Goal: Use online tool/utility: Utilize a website feature to perform a specific function

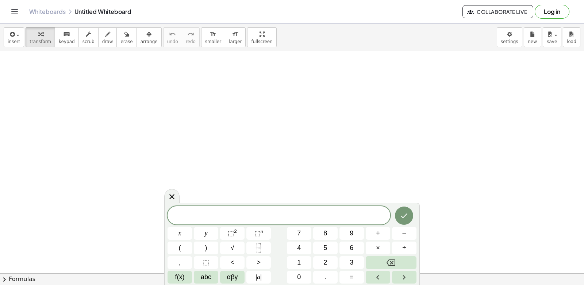
scroll to position [451, 0]
click at [208, 230] on button "y" at bounding box center [206, 233] width 24 height 13
click at [374, 238] on button "+" at bounding box center [378, 233] width 24 height 13
click at [335, 264] on button "2" at bounding box center [325, 262] width 24 height 13
click at [176, 237] on button "x" at bounding box center [180, 233] width 24 height 13
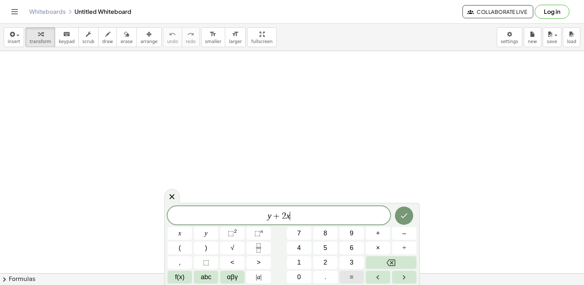
click at [358, 278] on button "=" at bounding box center [352, 277] width 24 height 13
click at [308, 257] on button "1" at bounding box center [299, 262] width 24 height 13
click at [302, 275] on button "0" at bounding box center [299, 277] width 24 height 13
click at [406, 215] on icon "Done" at bounding box center [404, 216] width 7 height 5
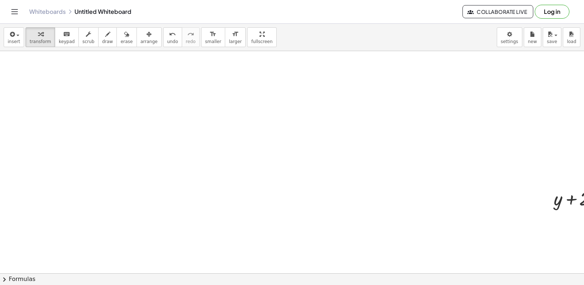
scroll to position [15, 0]
drag, startPoint x: 564, startPoint y: 225, endPoint x: 549, endPoint y: 236, distance: 18.5
click at [546, 236] on div "+ · 2 · x + y + · 2 · x = 10" at bounding box center [329, 258] width 658 height 445
drag, startPoint x: 560, startPoint y: 224, endPoint x: 460, endPoint y: 201, distance: 102.3
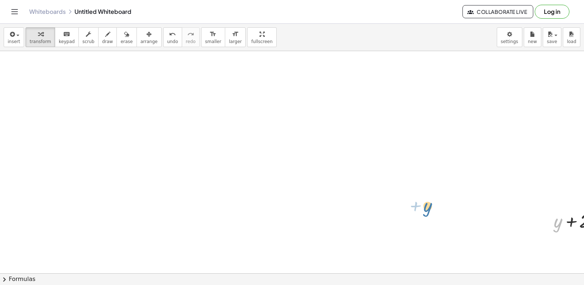
click at [459, 201] on div "+ y + y + · 2 · x = 10" at bounding box center [329, 258] width 658 height 445
drag, startPoint x: 572, startPoint y: 141, endPoint x: 449, endPoint y: 118, distance: 124.9
click at [412, 127] on div at bounding box center [329, 155] width 658 height 445
drag, startPoint x: 557, startPoint y: 128, endPoint x: 356, endPoint y: 148, distance: 202.2
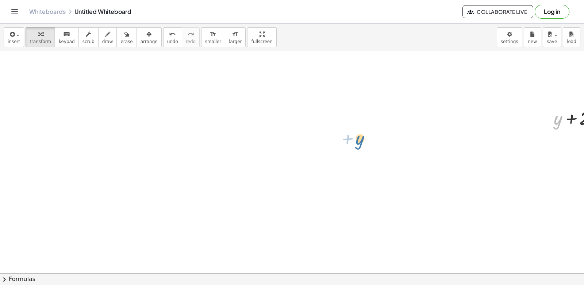
click at [357, 148] on div "+ y + y + · 2 · x = 10" at bounding box center [329, 155] width 658 height 445
drag, startPoint x: 558, startPoint y: 131, endPoint x: 547, endPoint y: 117, distance: 17.9
drag, startPoint x: 560, startPoint y: 114, endPoint x: 584, endPoint y: 108, distance: 25.1
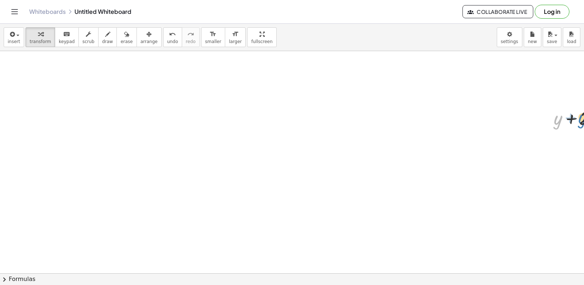
click at [584, 108] on div "+ y + y + · 2 · x = 10 ×" at bounding box center [292, 162] width 584 height 222
click at [251, 206] on div at bounding box center [329, 155] width 658 height 445
click at [278, 234] on div at bounding box center [329, 155] width 658 height 445
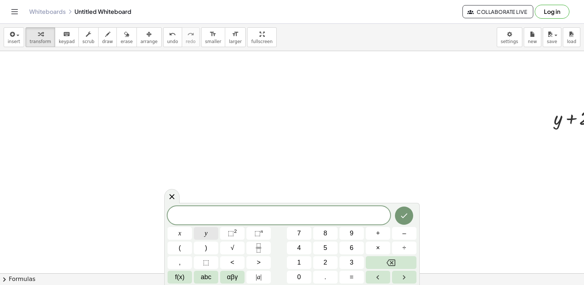
click at [212, 233] on button "y" at bounding box center [206, 233] width 24 height 13
click at [210, 231] on button "y" at bounding box center [206, 233] width 24 height 13
click at [411, 263] on button "Backspace" at bounding box center [391, 262] width 51 height 13
click at [320, 262] on button "2" at bounding box center [325, 262] width 24 height 13
click at [394, 260] on icon "Backspace" at bounding box center [391, 263] width 9 height 7
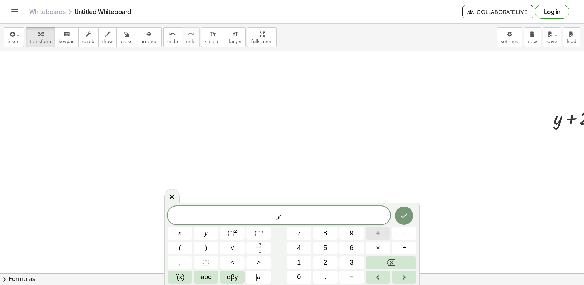
click at [384, 234] on button "+" at bounding box center [378, 233] width 24 height 13
click at [406, 268] on button "Backspace" at bounding box center [391, 262] width 51 height 13
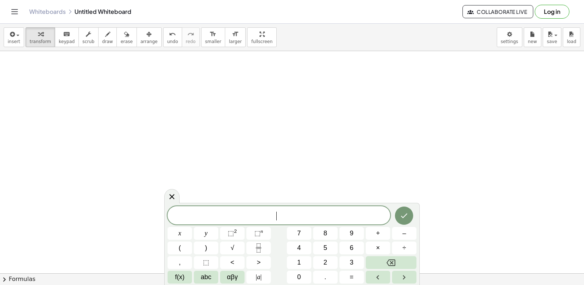
scroll to position [301, 0]
click at [217, 234] on button "y" at bounding box center [206, 233] width 24 height 13
click at [406, 235] on span "–" at bounding box center [404, 234] width 4 height 10
click at [332, 247] on button "5" at bounding box center [325, 248] width 24 height 13
click at [188, 230] on button "x" at bounding box center [180, 233] width 24 height 13
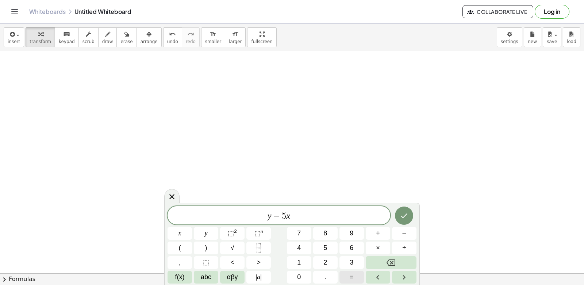
click at [360, 278] on button "=" at bounding box center [352, 277] width 24 height 13
click at [409, 228] on button "–" at bounding box center [404, 233] width 24 height 13
click at [322, 265] on button "2" at bounding box center [325, 262] width 24 height 13
click at [404, 212] on icon "Done" at bounding box center [404, 215] width 9 height 9
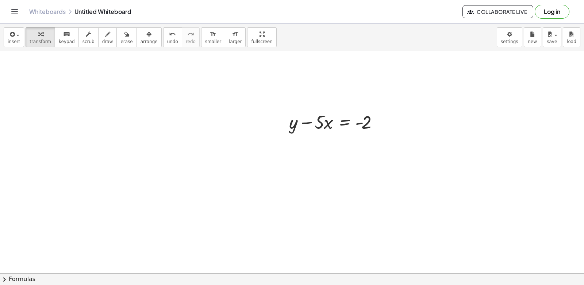
scroll to position [228, 0]
drag, startPoint x: 321, startPoint y: 144, endPoint x: 316, endPoint y: 138, distance: 7.5
click at [401, 139] on div "+ y + · 2 · x = 10 + y − · 5 · x = - 2" at bounding box center [329, 156] width 658 height 667
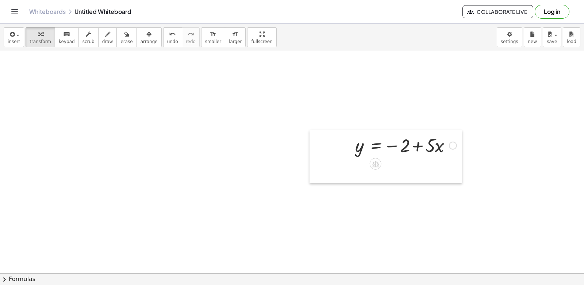
drag, startPoint x: 316, startPoint y: 138, endPoint x: 314, endPoint y: 144, distance: 6.9
click at [314, 144] on div at bounding box center [315, 156] width 11 height 53
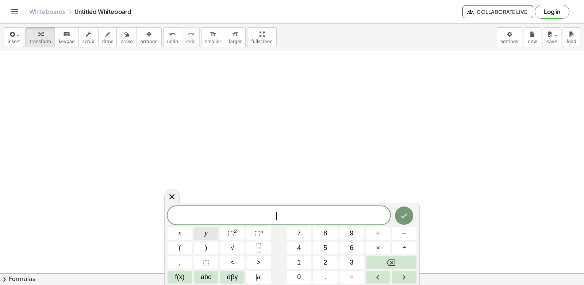
click at [214, 236] on button "y" at bounding box center [206, 233] width 24 height 13
click at [379, 235] on span "+" at bounding box center [378, 234] width 4 height 10
click at [354, 266] on span "3" at bounding box center [352, 263] width 4 height 10
click at [179, 231] on span "x" at bounding box center [180, 234] width 3 height 10
click at [350, 274] on span "=" at bounding box center [352, 277] width 4 height 10
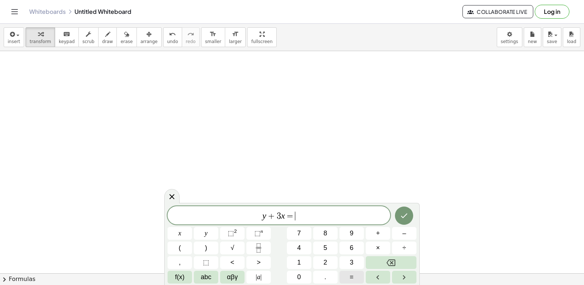
click at [351, 277] on span "=" at bounding box center [352, 277] width 4 height 10
click at [394, 261] on icon "Backspace" at bounding box center [391, 263] width 9 height 9
click at [305, 235] on button "7" at bounding box center [299, 233] width 24 height 13
click at [411, 213] on button "Done" at bounding box center [404, 216] width 18 height 18
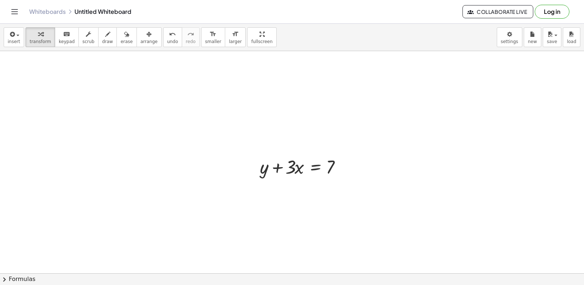
scroll to position [630, 0]
click at [283, 166] on div at bounding box center [303, 161] width 95 height 25
click at [286, 164] on div at bounding box center [303, 161] width 95 height 25
drag, startPoint x: 295, startPoint y: 164, endPoint x: 299, endPoint y: 176, distance: 13.4
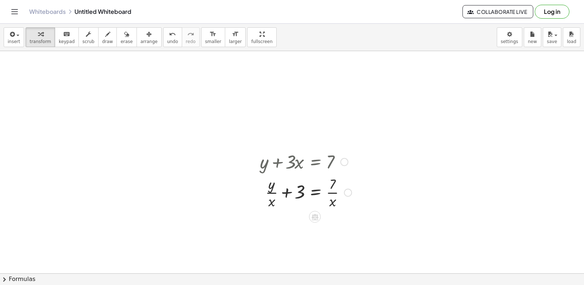
drag, startPoint x: 293, startPoint y: 163, endPoint x: 356, endPoint y: 171, distance: 64.5
click at [356, 171] on div "+ y + · 3 · x = 7 + y + 3 = 7 · · x · · x" at bounding box center [303, 179] width 108 height 65
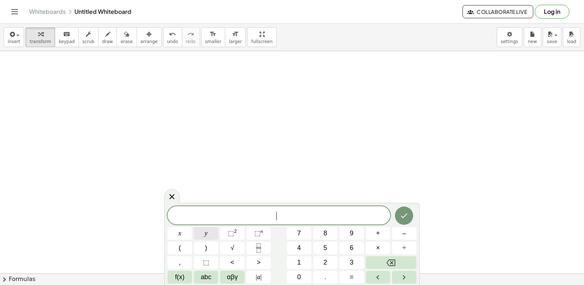
click at [199, 233] on button "y" at bounding box center [206, 233] width 24 height 13
click at [391, 263] on icon "Backspace" at bounding box center [391, 263] width 9 height 9
click at [345, 260] on button "3" at bounding box center [352, 262] width 24 height 13
click at [177, 232] on button "x" at bounding box center [180, 233] width 24 height 13
click at [405, 266] on button "Backspace" at bounding box center [391, 262] width 51 height 13
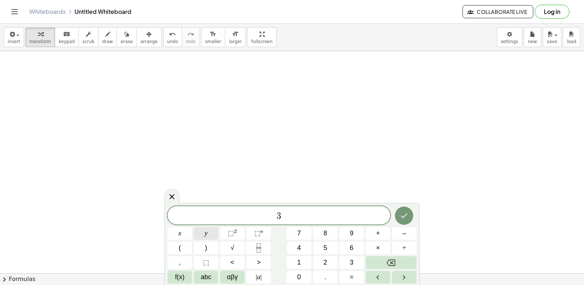
click at [206, 228] on button "y" at bounding box center [206, 233] width 24 height 13
click at [374, 229] on button "+" at bounding box center [378, 233] width 24 height 13
click at [326, 262] on span "2" at bounding box center [326, 263] width 4 height 10
click at [183, 232] on button "x" at bounding box center [180, 233] width 24 height 13
click at [348, 271] on div "3 y + 2 x x y ⬚ 2 ⬚ n 7 8 9 + – ( ) √ 4 5 6 × ÷ , ⬚ < > 1 2 3 f(x) abc αβγ | a …" at bounding box center [292, 244] width 249 height 77
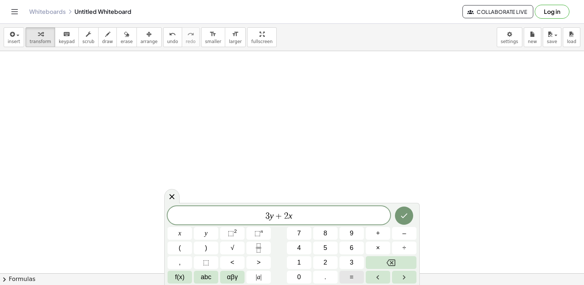
click at [348, 271] on button "=" at bounding box center [352, 277] width 24 height 13
click at [302, 258] on button "1" at bounding box center [299, 262] width 24 height 13
click at [333, 244] on button "5" at bounding box center [325, 248] width 24 height 13
click at [399, 214] on button "Done" at bounding box center [404, 216] width 18 height 18
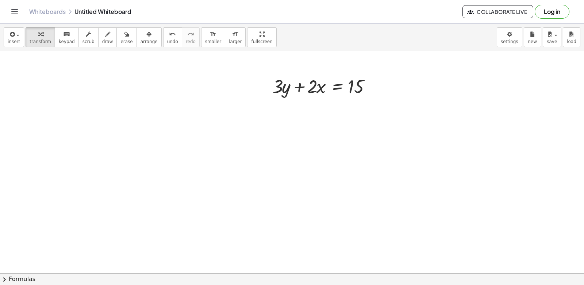
scroll to position [1005, 0]
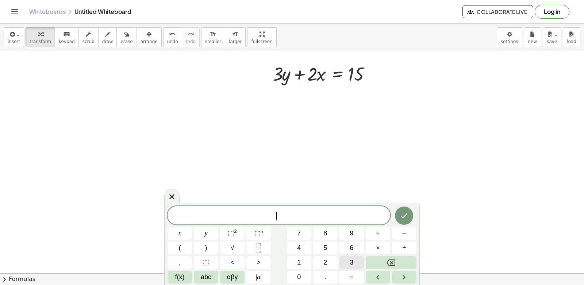
click at [358, 257] on button "3" at bounding box center [352, 262] width 24 height 13
click at [206, 232] on span "y" at bounding box center [206, 234] width 3 height 10
click at [378, 231] on span "+" at bounding box center [378, 234] width 4 height 10
click at [301, 261] on span "1" at bounding box center [299, 263] width 4 height 10
click at [333, 261] on button "2" at bounding box center [325, 262] width 24 height 13
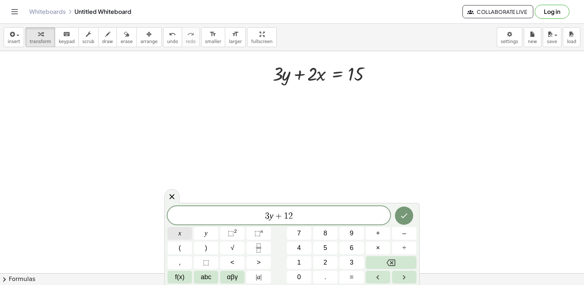
click at [180, 233] on span "x" at bounding box center [180, 234] width 3 height 10
click at [347, 279] on button "=" at bounding box center [352, 277] width 24 height 13
click at [300, 265] on span "1" at bounding box center [299, 263] width 4 height 10
click at [325, 243] on button "5" at bounding box center [325, 248] width 24 height 13
click at [401, 215] on icon "Done" at bounding box center [404, 215] width 9 height 9
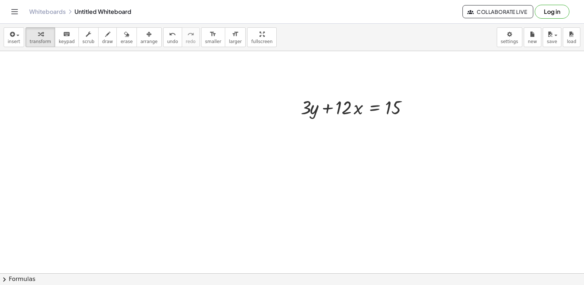
scroll to position [1078, 0]
drag, startPoint x: 334, startPoint y: 102, endPoint x: 433, endPoint y: 82, distance: 101.2
drag, startPoint x: 343, startPoint y: 101, endPoint x: 344, endPoint y: 106, distance: 5.7
click at [344, 106] on div at bounding box center [358, 104] width 123 height 25
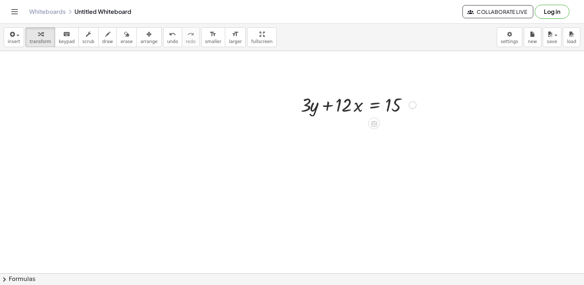
drag, startPoint x: 335, startPoint y: 104, endPoint x: 324, endPoint y: 102, distance: 11.3
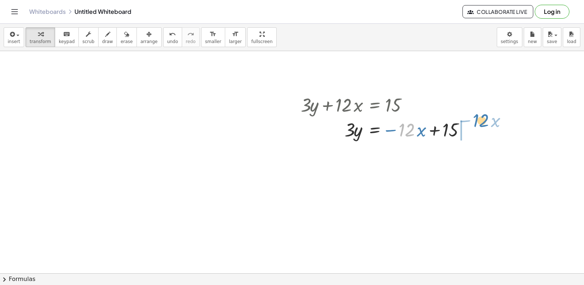
drag, startPoint x: 407, startPoint y: 129, endPoint x: 481, endPoint y: 119, distance: 74.8
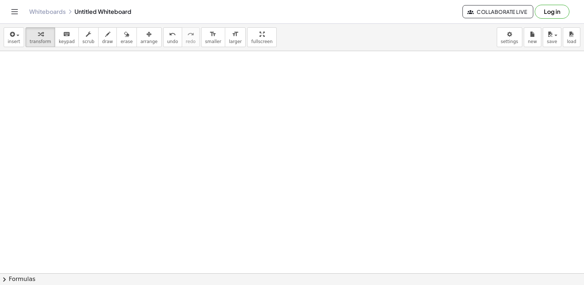
scroll to position [1264, 0]
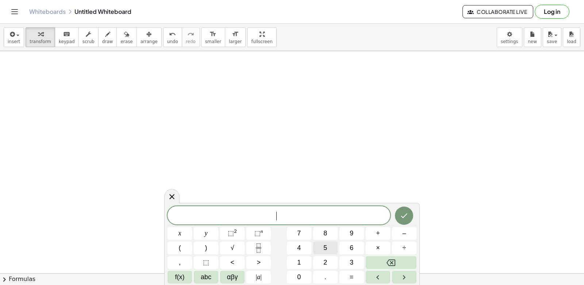
click at [324, 247] on span "5" at bounding box center [326, 248] width 4 height 10
click at [209, 236] on button "y" at bounding box center [206, 233] width 24 height 13
click at [404, 232] on span "–" at bounding box center [404, 234] width 4 height 10
click at [330, 245] on button "5" at bounding box center [325, 248] width 24 height 13
click at [186, 228] on button "x" at bounding box center [180, 233] width 24 height 13
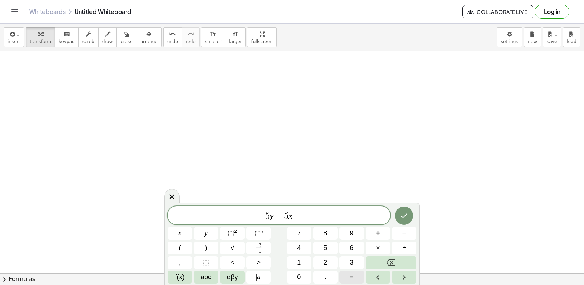
click at [346, 276] on button "=" at bounding box center [352, 277] width 24 height 13
click at [398, 235] on button "–" at bounding box center [404, 233] width 24 height 13
click at [322, 267] on button "2" at bounding box center [325, 262] width 24 height 13
click at [305, 278] on button "0" at bounding box center [299, 277] width 24 height 13
click at [403, 214] on icon "Done" at bounding box center [404, 215] width 9 height 9
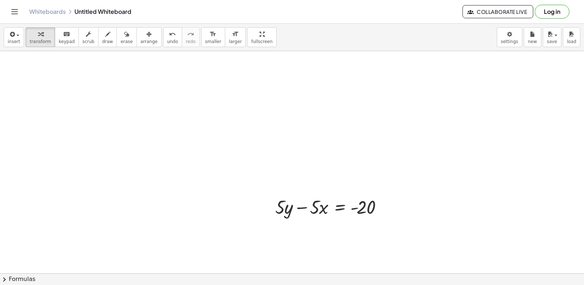
scroll to position [1337, 0]
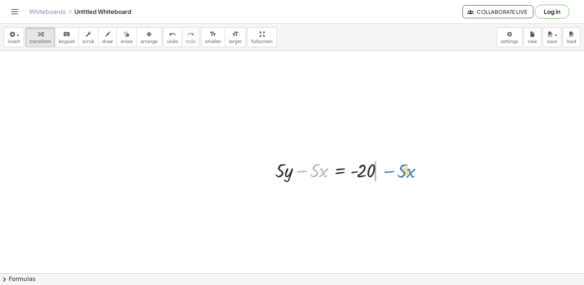
drag, startPoint x: 303, startPoint y: 171, endPoint x: 390, endPoint y: 170, distance: 87.3
click at [390, 170] on div at bounding box center [332, 170] width 120 height 25
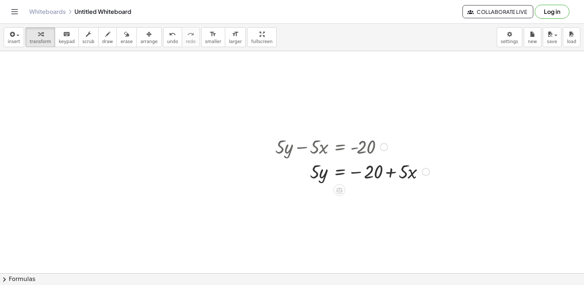
scroll to position [1373, 0]
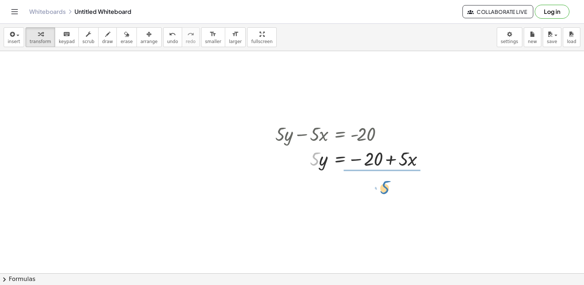
drag, startPoint x: 311, startPoint y: 157, endPoint x: 383, endPoint y: 183, distance: 76.1
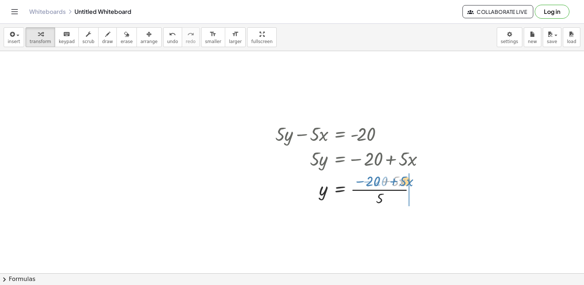
drag, startPoint x: 391, startPoint y: 183, endPoint x: 398, endPoint y: 183, distance: 7.7
click at [398, 183] on div at bounding box center [353, 189] width 162 height 37
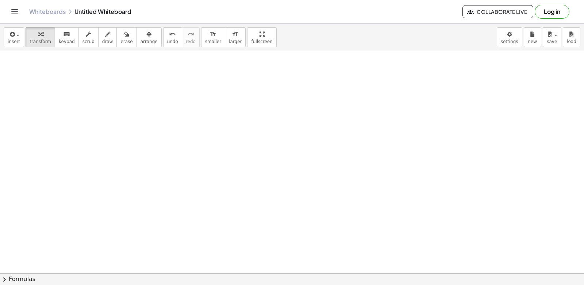
scroll to position [1592, 0]
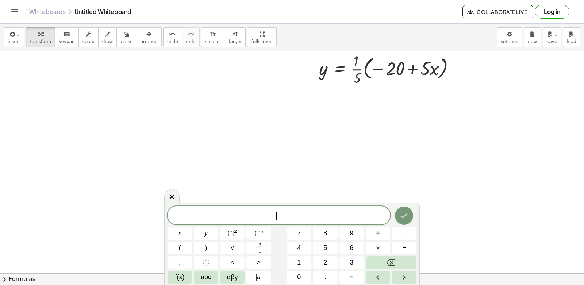
scroll to position [1483, 0]
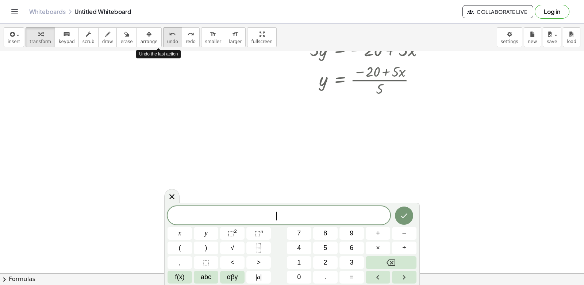
click at [169, 36] on icon "undo" at bounding box center [172, 34] width 7 height 9
click at [173, 201] on icon at bounding box center [172, 196] width 9 height 9
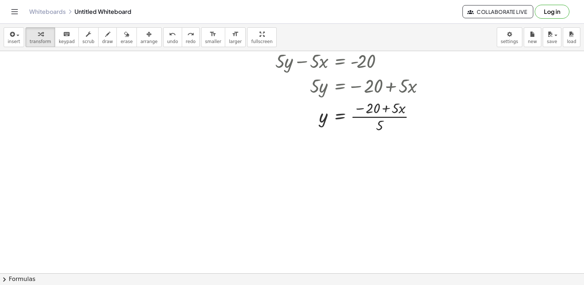
scroll to position [1410, 0]
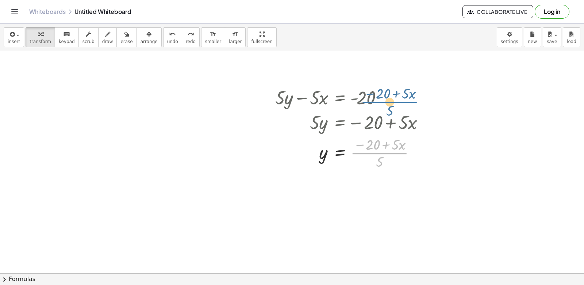
drag, startPoint x: 382, startPoint y: 149, endPoint x: 392, endPoint y: 98, distance: 52.1
click at [388, 150] on div at bounding box center [353, 152] width 162 height 37
drag, startPoint x: 377, startPoint y: 145, endPoint x: 387, endPoint y: 144, distance: 9.9
click at [387, 144] on div at bounding box center [353, 152] width 162 height 37
drag, startPoint x: 390, startPoint y: 144, endPoint x: 381, endPoint y: 142, distance: 9.5
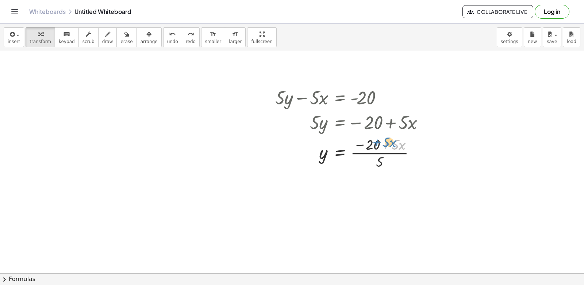
click at [381, 142] on div at bounding box center [353, 152] width 162 height 37
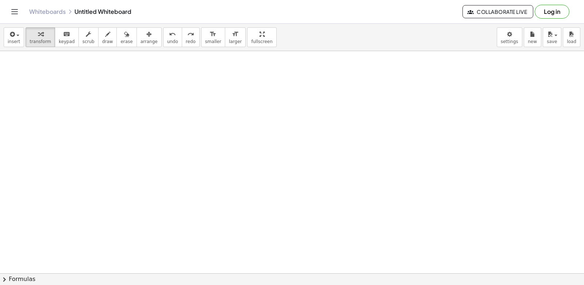
scroll to position [1556, 0]
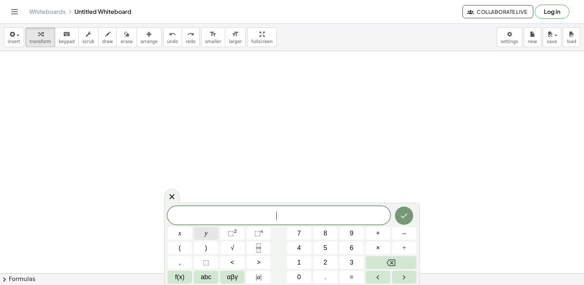
click at [207, 232] on span "y" at bounding box center [206, 234] width 3 height 10
click at [389, 259] on icon "Backspace" at bounding box center [391, 263] width 9 height 9
click at [304, 234] on button "7" at bounding box center [299, 233] width 24 height 13
click at [233, 240] on div "7 ​ x y ⬚ 2 ⬚ n 7 8 9 + – ( ) √ 4 5 6 × ÷ , ⬚ < > 1 2 3 f(x) abc αβγ | a | 0 . =" at bounding box center [292, 244] width 249 height 77
click at [412, 237] on button "–" at bounding box center [404, 233] width 24 height 13
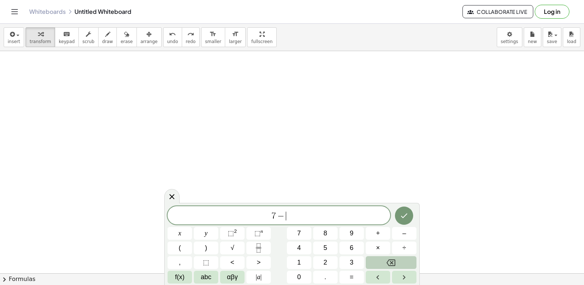
click at [396, 265] on icon "Backspace" at bounding box center [391, 263] width 9 height 7
click at [209, 234] on button "y" at bounding box center [206, 233] width 24 height 13
click at [404, 236] on span "–" at bounding box center [404, 234] width 4 height 10
click at [331, 266] on button "2" at bounding box center [325, 262] width 24 height 13
click at [301, 264] on button "1" at bounding box center [299, 262] width 24 height 13
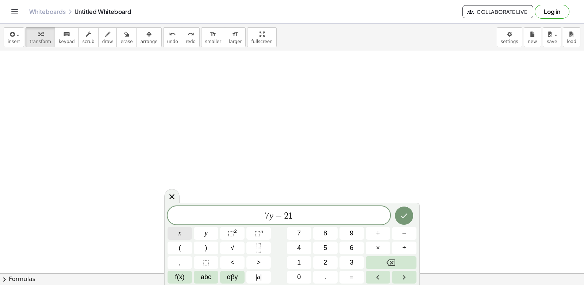
click at [184, 235] on button "x" at bounding box center [180, 233] width 24 height 13
click at [354, 279] on span "=" at bounding box center [352, 277] width 4 height 10
click at [309, 236] on button "7" at bounding box center [299, 233] width 24 height 13
click at [398, 218] on button "Done" at bounding box center [404, 216] width 18 height 18
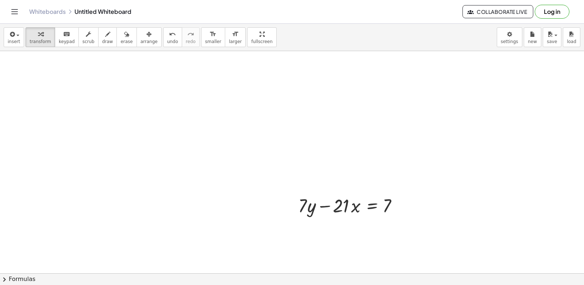
scroll to position [1629, 0]
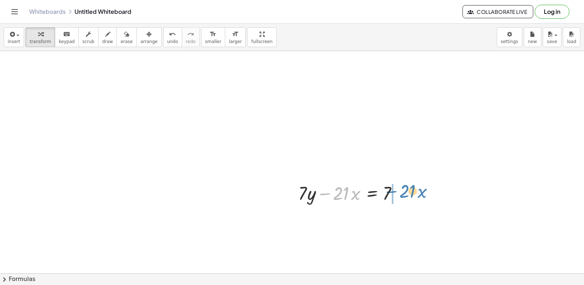
drag, startPoint x: 326, startPoint y: 192, endPoint x: 401, endPoint y: 201, distance: 75.1
click at [394, 191] on div at bounding box center [352, 192] width 114 height 25
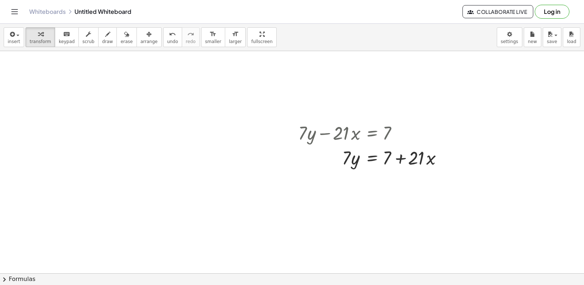
scroll to position [1702, 0]
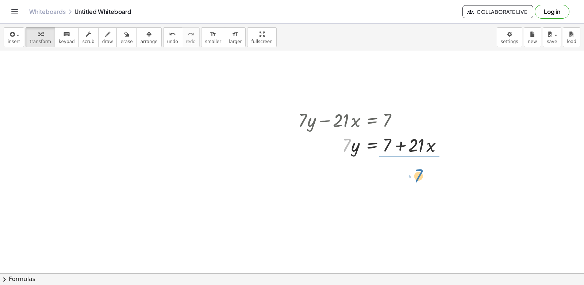
drag, startPoint x: 344, startPoint y: 148, endPoint x: 386, endPoint y: 173, distance: 48.9
drag, startPoint x: 405, startPoint y: 184, endPoint x: 402, endPoint y: 172, distance: 12.0
click at [402, 172] on div at bounding box center [373, 175] width 157 height 37
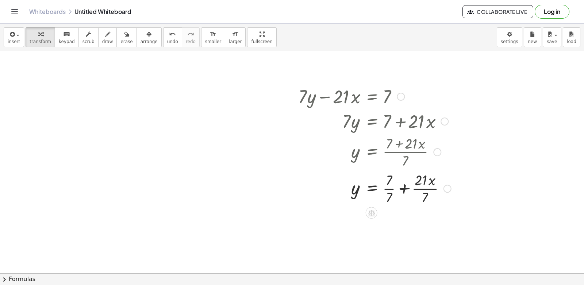
scroll to position [1738, 0]
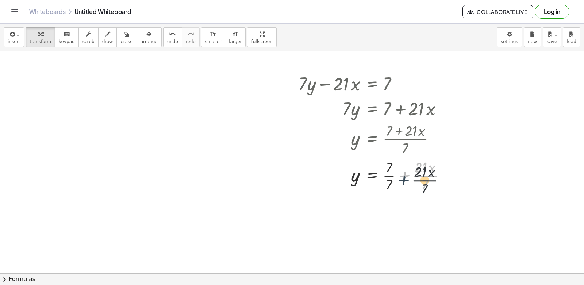
drag, startPoint x: 404, startPoint y: 177, endPoint x: 404, endPoint y: 182, distance: 5.1
click at [404, 182] on div at bounding box center [375, 175] width 160 height 37
click at [401, 173] on div at bounding box center [375, 175] width 160 height 37
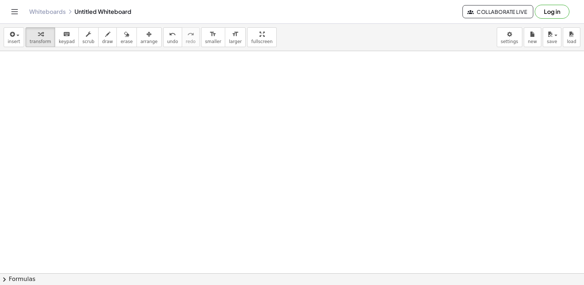
scroll to position [2004, 0]
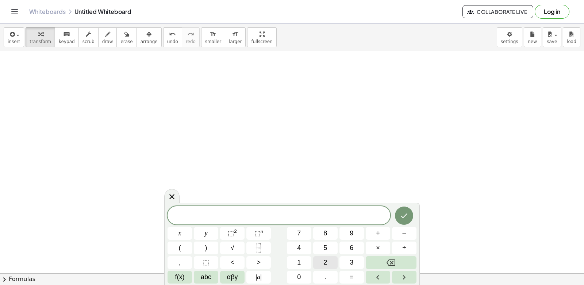
click at [322, 263] on button "2" at bounding box center [325, 262] width 24 height 13
click at [236, 245] on div "2 ​ x y ⬚ 2 ⬚ n 7 8 9 + – ( ) √ 4 5 6 × ÷ , ⬚ < > 1 2 3 f(x) abc αβγ | a | 0 . =" at bounding box center [292, 244] width 249 height 77
click at [211, 234] on button "y" at bounding box center [206, 233] width 24 height 13
click at [376, 233] on button "+" at bounding box center [378, 233] width 24 height 13
click at [170, 231] on button "x" at bounding box center [180, 233] width 24 height 13
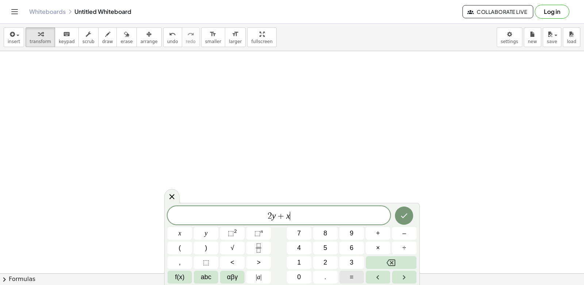
click at [348, 276] on button "=" at bounding box center [352, 277] width 24 height 13
click at [349, 276] on button "=" at bounding box center [352, 277] width 24 height 13
click at [379, 259] on button "Backspace" at bounding box center [391, 262] width 51 height 13
click at [308, 261] on button "1" at bounding box center [299, 262] width 24 height 13
click at [302, 274] on button "0" at bounding box center [299, 277] width 24 height 13
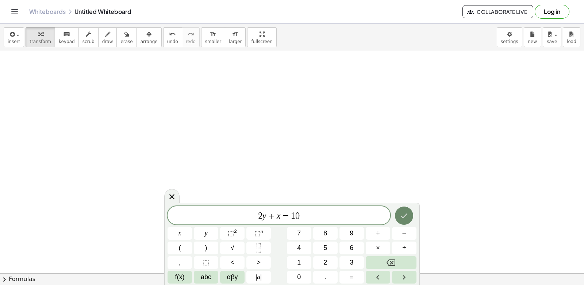
click at [408, 210] on button "Done" at bounding box center [404, 216] width 18 height 18
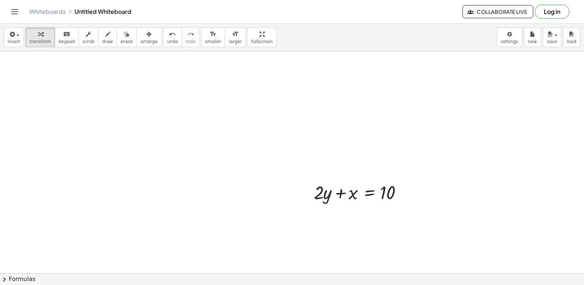
scroll to position [2041, 0]
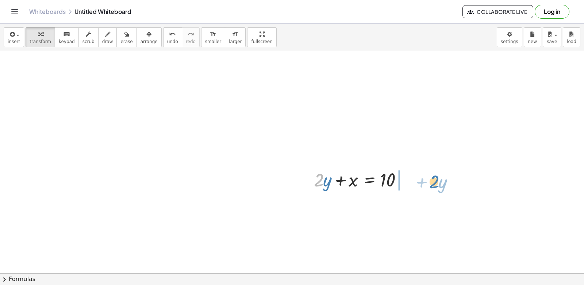
drag, startPoint x: 318, startPoint y: 188, endPoint x: 434, endPoint y: 190, distance: 116.5
drag, startPoint x: 422, startPoint y: 137, endPoint x: 389, endPoint y: 191, distance: 63.1
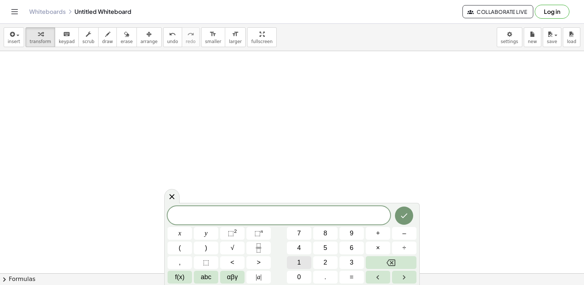
click at [300, 260] on span "1" at bounding box center [299, 263] width 4 height 10
click at [328, 244] on button "5" at bounding box center [325, 248] width 24 height 13
click at [211, 234] on button "y" at bounding box center [206, 233] width 24 height 13
click at [385, 231] on button "+" at bounding box center [378, 233] width 24 height 13
click at [322, 246] on button "5" at bounding box center [325, 248] width 24 height 13
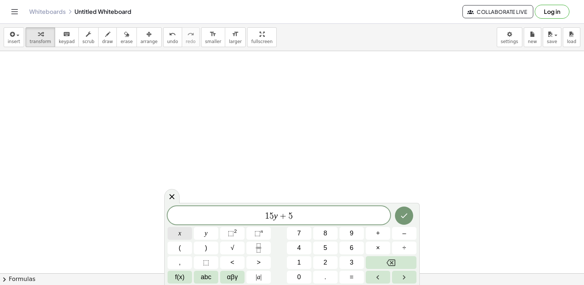
click at [182, 235] on button "x" at bounding box center [180, 233] width 24 height 13
click at [356, 274] on button "=" at bounding box center [352, 277] width 24 height 13
click at [404, 237] on span "–" at bounding box center [404, 234] width 4 height 10
click at [323, 262] on button "2" at bounding box center [325, 262] width 24 height 13
click at [305, 274] on button "0" at bounding box center [299, 277] width 24 height 13
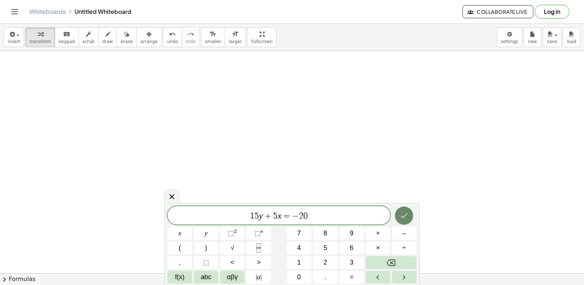
click at [405, 217] on icon "Done" at bounding box center [404, 215] width 9 height 9
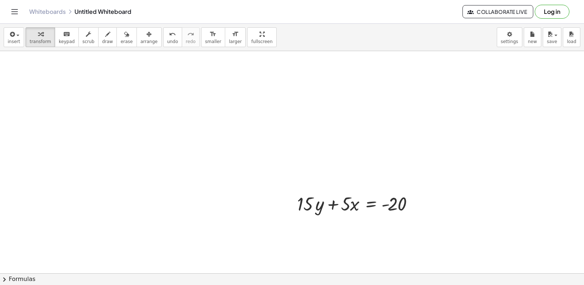
scroll to position [2376, 0]
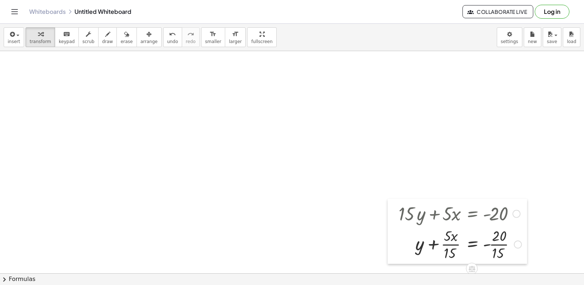
drag, startPoint x: 307, startPoint y: 187, endPoint x: 313, endPoint y: 177, distance: 11.3
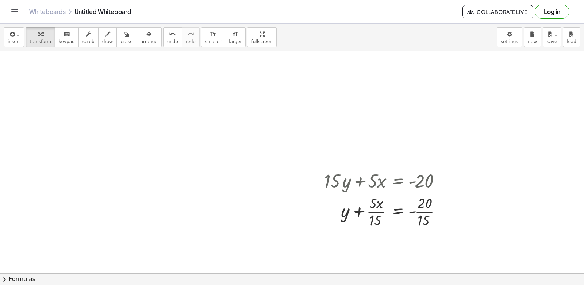
drag, startPoint x: 313, startPoint y: 177, endPoint x: 211, endPoint y: 134, distance: 110.1
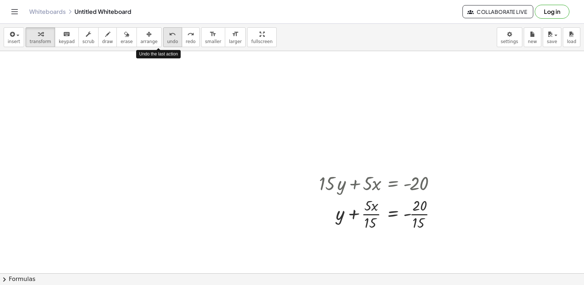
click at [164, 31] on button "undo undo" at bounding box center [172, 37] width 19 height 20
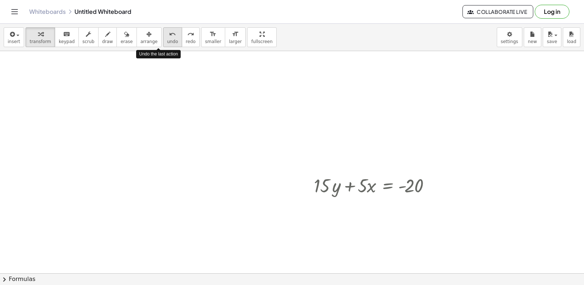
click at [167, 41] on span "undo" at bounding box center [172, 41] width 11 height 5
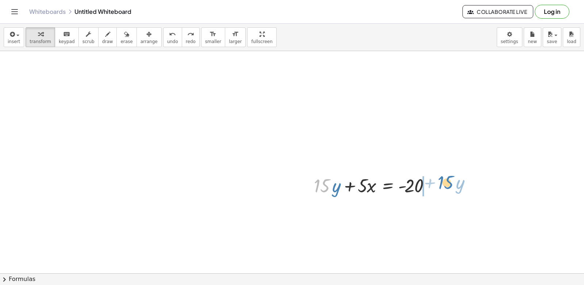
drag, startPoint x: 324, startPoint y: 187, endPoint x: 446, endPoint y: 180, distance: 122.9
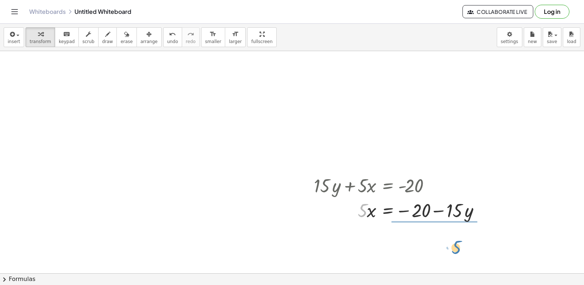
drag, startPoint x: 353, startPoint y: 206, endPoint x: 434, endPoint y: 228, distance: 84.3
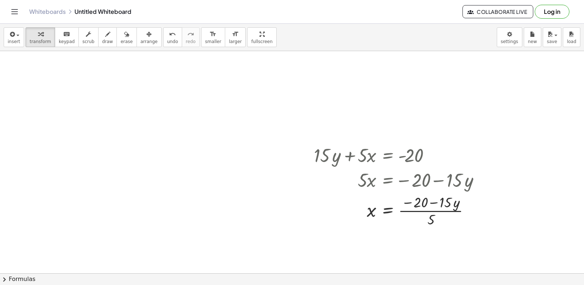
scroll to position [2449, 0]
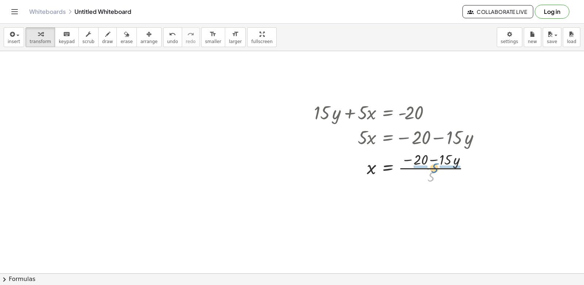
drag, startPoint x: 431, startPoint y: 173, endPoint x: 435, endPoint y: 163, distance: 10.5
click at [435, 163] on div at bounding box center [400, 167] width 180 height 37
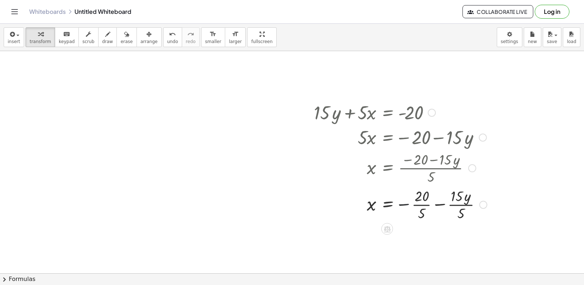
click at [403, 203] on div at bounding box center [400, 204] width 180 height 37
drag, startPoint x: 404, startPoint y: 202, endPoint x: 449, endPoint y: 202, distance: 45.3
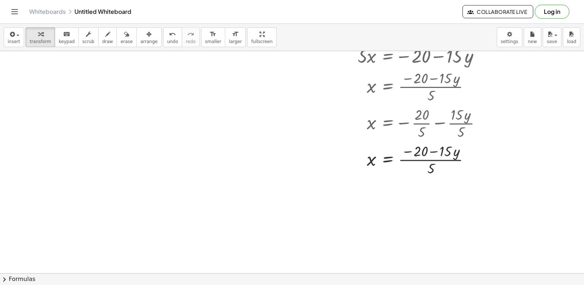
scroll to position [2558, 0]
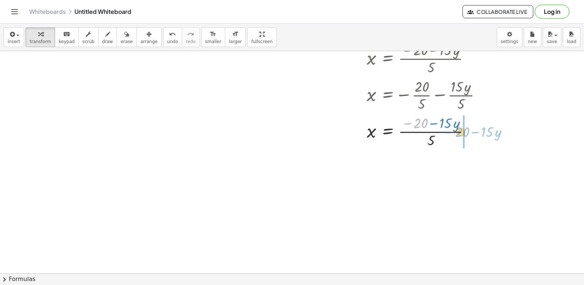
drag, startPoint x: 417, startPoint y: 124, endPoint x: 458, endPoint y: 133, distance: 42.5
click at [458, 133] on div at bounding box center [400, 131] width 180 height 37
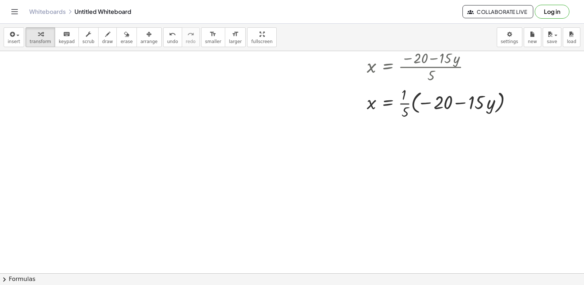
scroll to position [2631, 0]
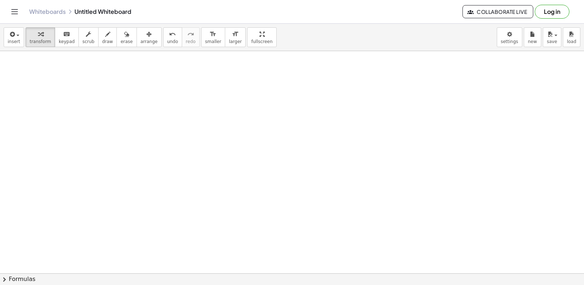
scroll to position [2748, 0]
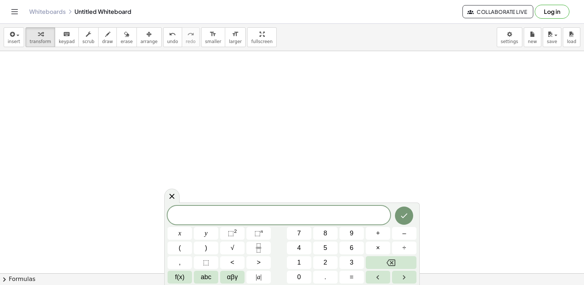
click at [276, 258] on div "x y ⬚ 2 ⬚ n 7 8 9 + – ( ) √ 4 5 6 × ÷ , ⬚ < > 1 2 3 f(x) abc αβγ | a | 0 . =" at bounding box center [292, 245] width 249 height 78
click at [349, 231] on button "9" at bounding box center [352, 233] width 24 height 13
click at [214, 232] on button "y" at bounding box center [206, 233] width 24 height 13
click at [378, 234] on span "+" at bounding box center [378, 234] width 4 height 10
click at [352, 259] on button "3" at bounding box center [352, 262] width 24 height 13
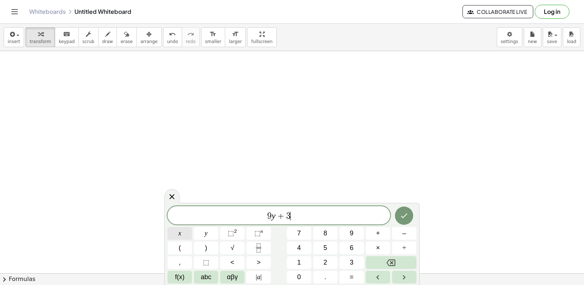
click at [182, 229] on button "x" at bounding box center [180, 233] width 24 height 13
click at [354, 276] on span "=" at bounding box center [352, 277] width 4 height 10
click at [306, 259] on button "1" at bounding box center [299, 262] width 24 height 13
click at [330, 246] on button "5" at bounding box center [325, 248] width 24 height 13
click at [405, 214] on icon "Done" at bounding box center [404, 215] width 9 height 9
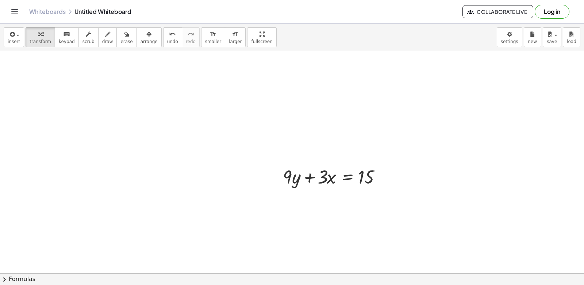
scroll to position [2857, 0]
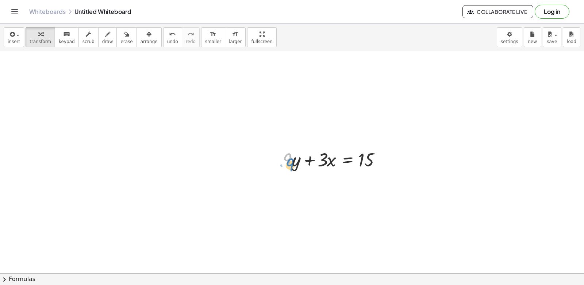
drag, startPoint x: 286, startPoint y: 162, endPoint x: 291, endPoint y: 165, distance: 6.1
click at [291, 165] on div at bounding box center [336, 159] width 114 height 25
drag, startPoint x: 294, startPoint y: 163, endPoint x: 290, endPoint y: 160, distance: 4.7
click at [292, 165] on div at bounding box center [336, 159] width 114 height 25
drag, startPoint x: 291, startPoint y: 156, endPoint x: 543, endPoint y: 66, distance: 267.9
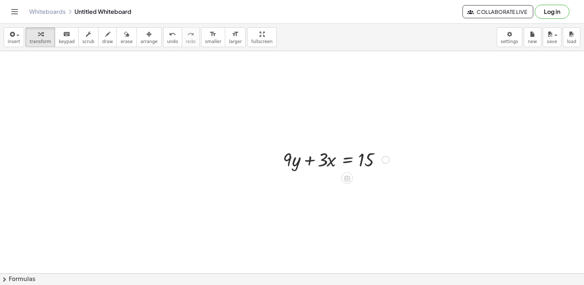
drag, startPoint x: 543, startPoint y: 66, endPoint x: 331, endPoint y: 168, distance: 235.4
drag, startPoint x: 291, startPoint y: 162, endPoint x: 248, endPoint y: 149, distance: 45.7
click at [294, 167] on div at bounding box center [336, 159] width 114 height 25
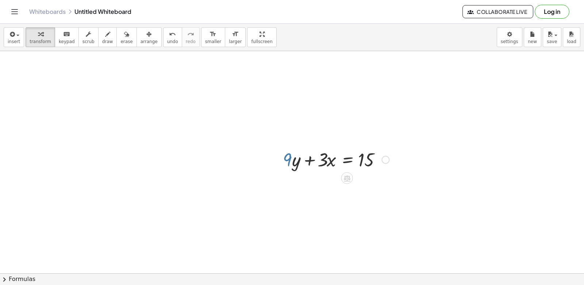
drag, startPoint x: 290, startPoint y: 159, endPoint x: 312, endPoint y: 160, distance: 21.9
drag, startPoint x: 312, startPoint y: 160, endPoint x: 365, endPoint y: 232, distance: 89.3
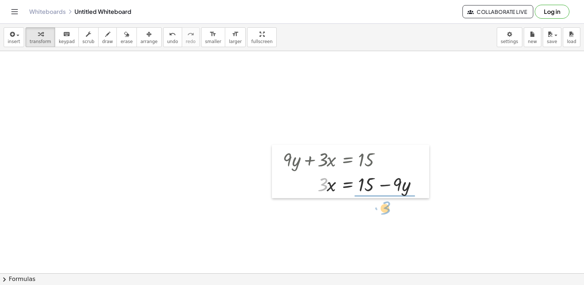
drag, startPoint x: 320, startPoint y: 186, endPoint x: 385, endPoint y: 209, distance: 68.5
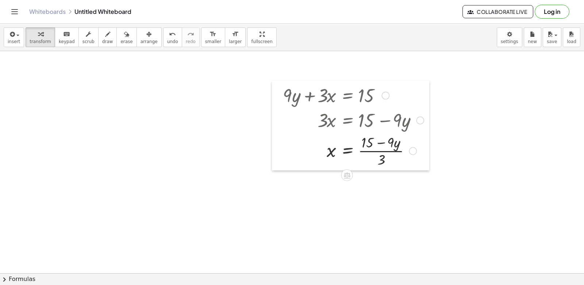
scroll to position [2933, 0]
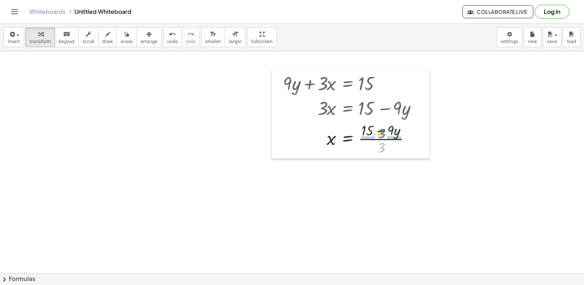
drag, startPoint x: 380, startPoint y: 147, endPoint x: 381, endPoint y: 133, distance: 14.2
click at [381, 133] on div at bounding box center [353, 138] width 148 height 37
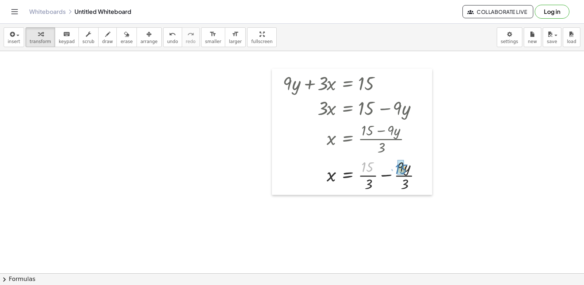
drag, startPoint x: 370, startPoint y: 166, endPoint x: 404, endPoint y: 168, distance: 34.0
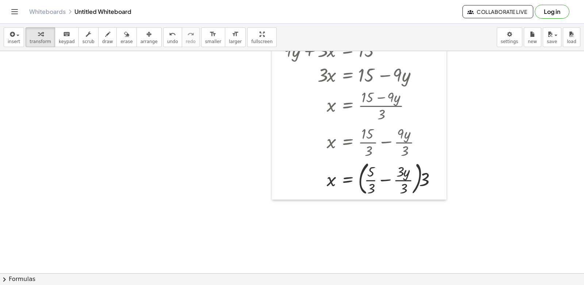
scroll to position [3007, 0]
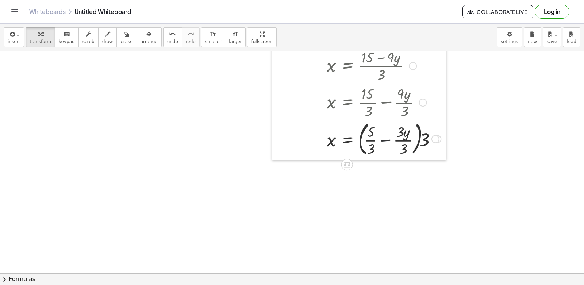
click at [389, 134] on div at bounding box center [361, 138] width 165 height 39
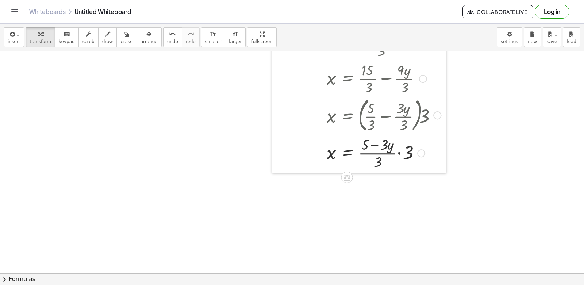
scroll to position [3043, 0]
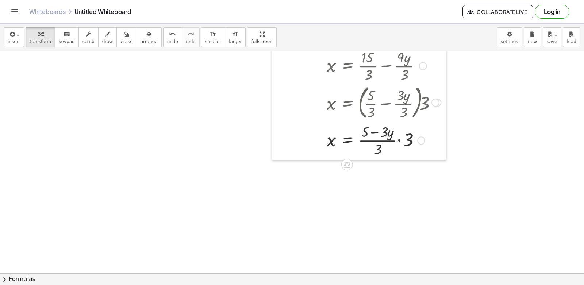
click at [374, 129] on div at bounding box center [361, 140] width 165 height 37
drag, startPoint x: 377, startPoint y: 146, endPoint x: 416, endPoint y: 138, distance: 39.9
click at [416, 138] on div at bounding box center [361, 140] width 165 height 37
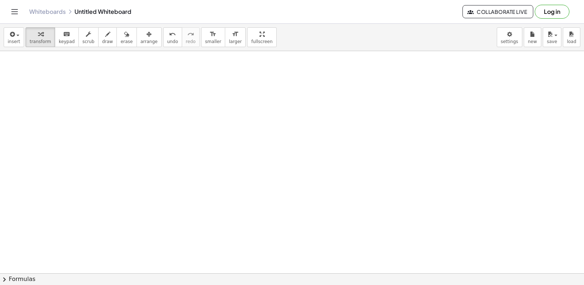
scroll to position [3226, 0]
drag, startPoint x: 353, startPoint y: 198, endPoint x: 332, endPoint y: 211, distance: 24.9
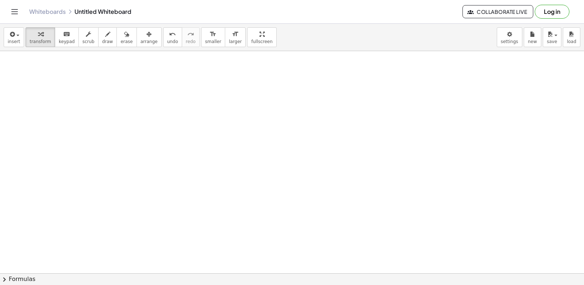
drag, startPoint x: 278, startPoint y: 214, endPoint x: 307, endPoint y: 203, distance: 31.7
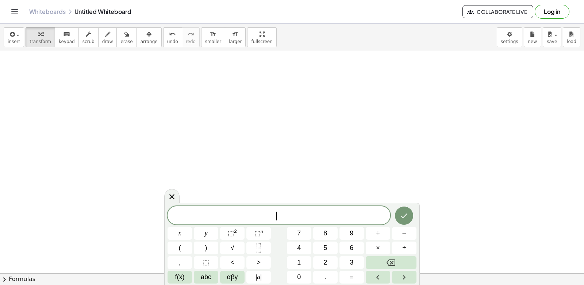
click at [280, 245] on div "​ x y ⬚ 2 ⬚ n 7 8 9 + – ( ) √ 4 5 6 × ÷ , ⬚ < > 1 2 3 f(x) abc αβγ | a | 0 . =" at bounding box center [292, 244] width 249 height 77
click at [299, 262] on div "x y ⬚ 2 ⬚ n 7 8 9 + – ( ) √ 4 5 6 × ÷ , ⬚ < > 1 2 3 f(x) abc αβγ | a | 0 . =" at bounding box center [292, 245] width 249 height 78
click at [331, 260] on button "2" at bounding box center [325, 262] width 24 height 13
click at [202, 228] on button "y" at bounding box center [206, 233] width 24 height 13
click at [382, 232] on button "+" at bounding box center [378, 233] width 24 height 13
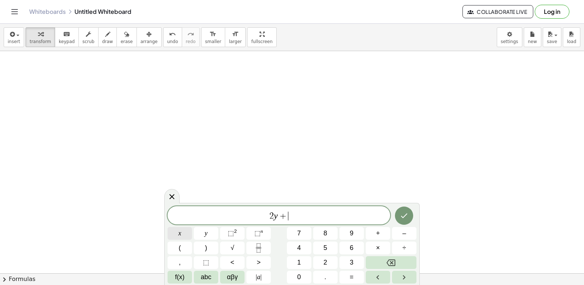
click at [177, 232] on button "x" at bounding box center [180, 233] width 24 height 13
click at [408, 209] on button "Done" at bounding box center [404, 216] width 18 height 18
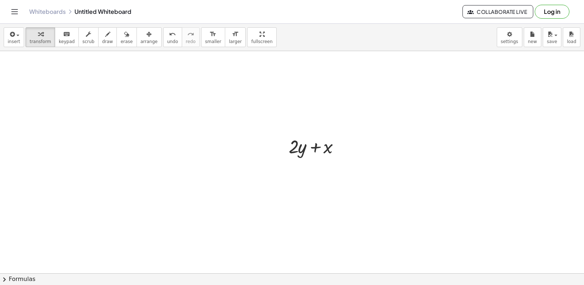
scroll to position [3335, 0]
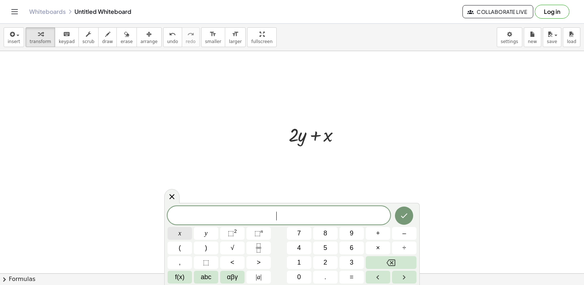
click at [183, 233] on button "x" at bounding box center [180, 233] width 24 height 13
click at [350, 278] on span "=" at bounding box center [352, 277] width 4 height 10
click at [333, 243] on button "5" at bounding box center [325, 248] width 24 height 13
click at [414, 205] on div "x = 5 x y ⬚ 2 ⬚ n 7 8 9 + – ( ) √ 4 5 6 × ÷ , ⬚ < > 1 2 3 f(x) abc αβγ | a | 0 …" at bounding box center [292, 244] width 256 height 82
click at [406, 214] on icon "Done" at bounding box center [404, 215] width 9 height 9
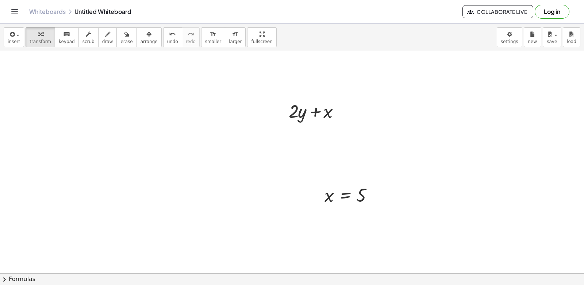
scroll to position [3445, 0]
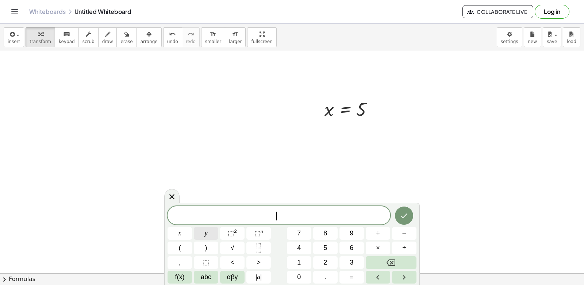
click at [212, 232] on button "y" at bounding box center [206, 233] width 24 height 13
click at [357, 274] on button "=" at bounding box center [352, 277] width 24 height 13
click at [350, 256] on button "3" at bounding box center [352, 262] width 24 height 13
click at [398, 211] on button "Done" at bounding box center [404, 216] width 18 height 18
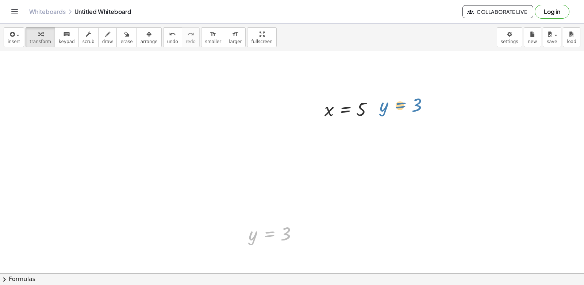
drag, startPoint x: 264, startPoint y: 234, endPoint x: 466, endPoint y: 32, distance: 285.4
click at [466, 32] on div "insert select one: Math Expression Function Text Youtube Video Graphing Geometr…" at bounding box center [292, 155] width 584 height 262
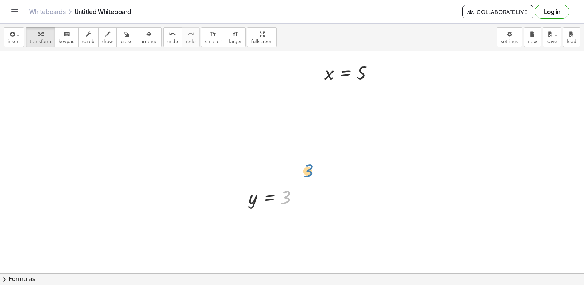
drag, startPoint x: 294, startPoint y: 196, endPoint x: 241, endPoint y: 196, distance: 53.7
click at [293, 190] on div at bounding box center [275, 197] width 61 height 24
drag, startPoint x: 268, startPoint y: 213, endPoint x: 364, endPoint y: 297, distance: 127.6
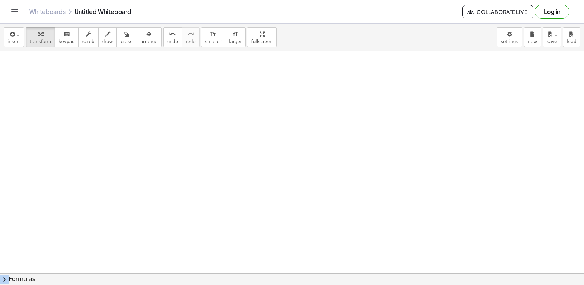
scroll to position [3729, 0]
drag, startPoint x: 261, startPoint y: 194, endPoint x: 261, endPoint y: 199, distance: 5.1
drag, startPoint x: 257, startPoint y: 196, endPoint x: 265, endPoint y: 187, distance: 13.0
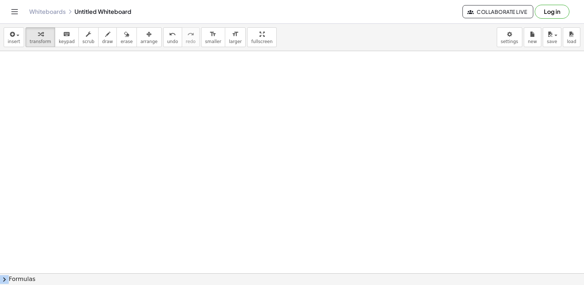
drag, startPoint x: 287, startPoint y: 260, endPoint x: 255, endPoint y: 263, distance: 32.3
click at [255, 277] on div "insert select one: Math Expression Function Text Youtube Video Graphing Geometr…" at bounding box center [292, 155] width 584 height 262
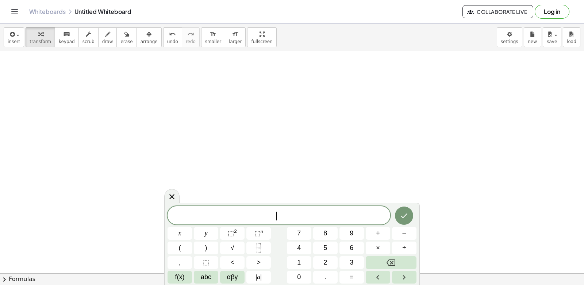
click at [293, 210] on div "​" at bounding box center [279, 215] width 223 height 18
drag, startPoint x: 119, startPoint y: 237, endPoint x: 119, endPoint y: 226, distance: 10.2
click at [173, 195] on icon at bounding box center [172, 196] width 9 height 9
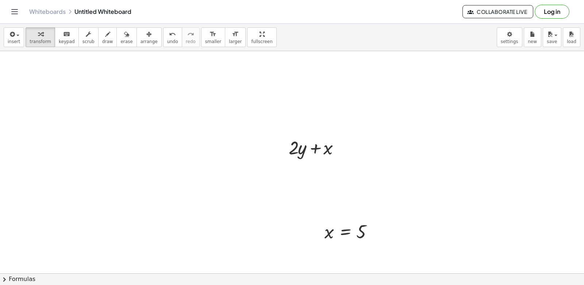
scroll to position [3327, 0]
drag, startPoint x: 331, startPoint y: 229, endPoint x: 428, endPoint y: 247, distance: 98.8
drag, startPoint x: 364, startPoint y: 232, endPoint x: 337, endPoint y: 140, distance: 95.3
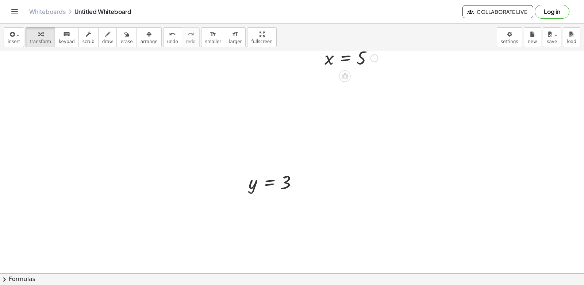
scroll to position [3582, 0]
drag, startPoint x: 284, startPoint y: 98, endPoint x: 339, endPoint y: 92, distance: 55.4
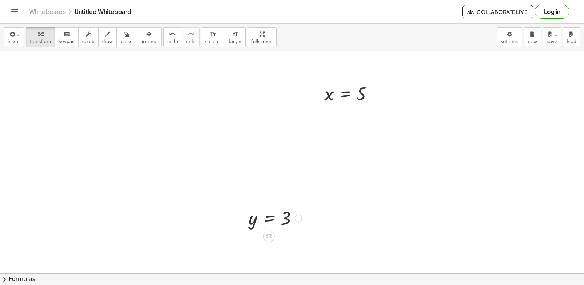
scroll to position [3436, 0]
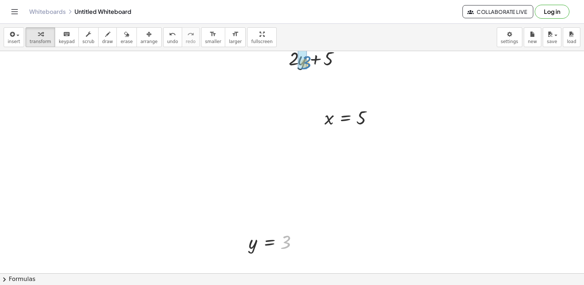
drag, startPoint x: 287, startPoint y: 238, endPoint x: 307, endPoint y: 59, distance: 180.1
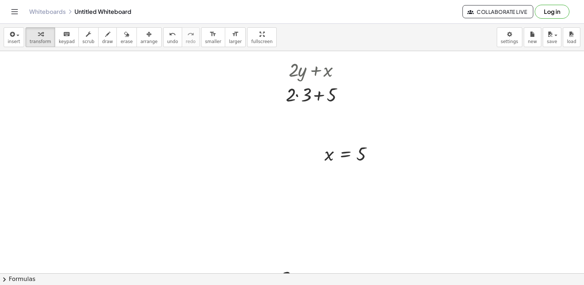
scroll to position [3400, 0]
click at [320, 93] on div at bounding box center [317, 94] width 70 height 25
click at [294, 94] on div at bounding box center [317, 94] width 70 height 25
click at [300, 94] on div at bounding box center [317, 94] width 70 height 25
click at [311, 70] on div "+ · 2 · y + x + · 2 · y + 5 + · 2 · + 5 3 6 + · 2 · 3 + 5" at bounding box center [311, 70] width 0 height 0
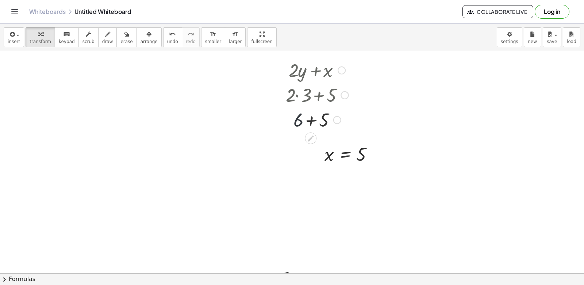
click at [300, 94] on div at bounding box center [317, 94] width 70 height 25
click at [312, 118] on div at bounding box center [317, 119] width 70 height 25
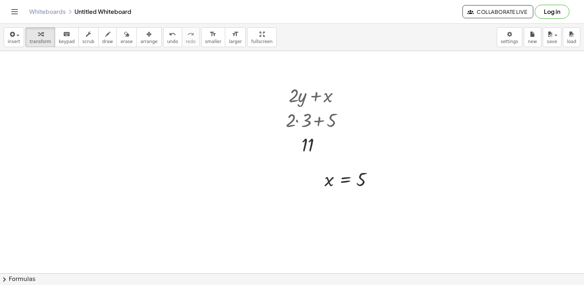
scroll to position [3363, 0]
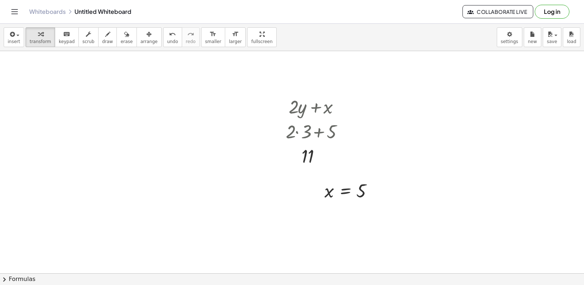
drag, startPoint x: 141, startPoint y: 114, endPoint x: 132, endPoint y: 141, distance: 28.2
drag, startPoint x: 129, startPoint y: 122, endPoint x: 98, endPoint y: 112, distance: 32.6
click at [102, 35] on div "button" at bounding box center [107, 34] width 11 height 9
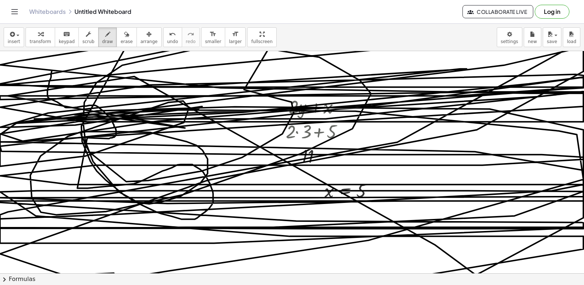
drag, startPoint x: 52, startPoint y: 72, endPoint x: 367, endPoint y: 204, distance: 341.8
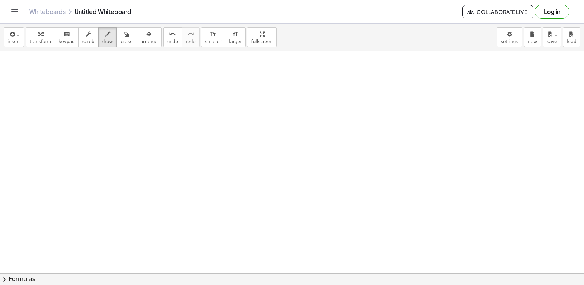
scroll to position [3692, 0]
click at [41, 41] on span "transform" at bounding box center [41, 41] width 22 height 5
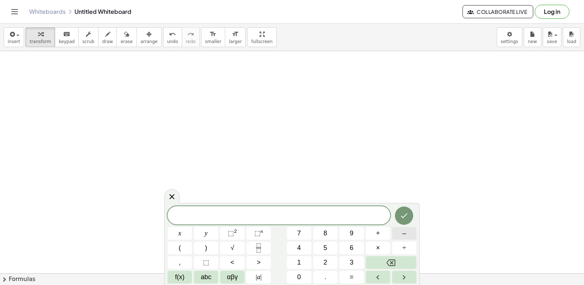
click at [401, 236] on button "–" at bounding box center [404, 233] width 24 height 13
click at [321, 262] on button "2" at bounding box center [325, 262] width 24 height 13
click at [212, 228] on button "y" at bounding box center [206, 233] width 24 height 13
click at [377, 233] on span "+" at bounding box center [378, 234] width 4 height 10
click at [297, 237] on span "7" at bounding box center [299, 234] width 4 height 10
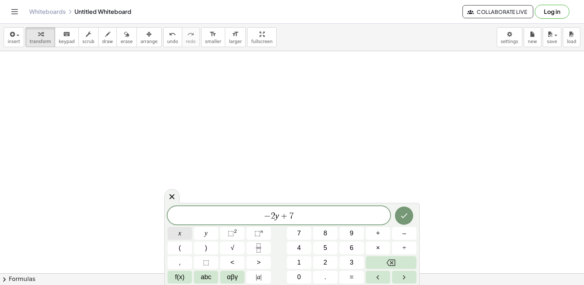
click at [188, 232] on button "x" at bounding box center [180, 233] width 24 height 13
click at [405, 213] on icon "Done" at bounding box center [404, 215] width 9 height 9
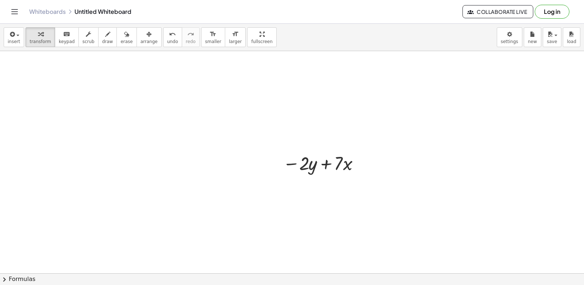
scroll to position [3787, 0]
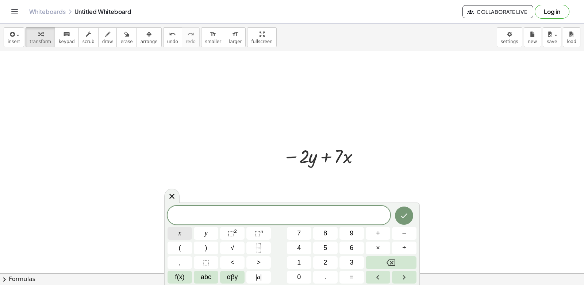
click at [351, 277] on span "=" at bounding box center [352, 277] width 4 height 10
click at [355, 275] on button "=" at bounding box center [352, 277] width 24 height 13
click at [351, 271] on button "=" at bounding box center [352, 277] width 24 height 13
click at [175, 228] on button "x" at bounding box center [180, 233] width 24 height 13
click at [382, 257] on button "Backspace" at bounding box center [391, 262] width 51 height 13
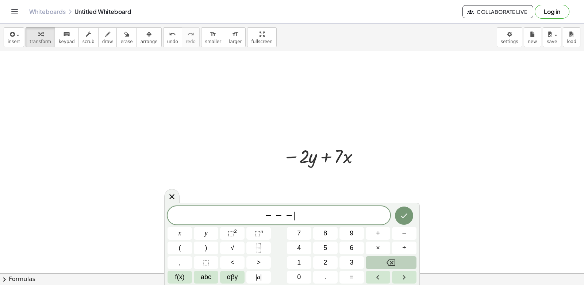
click at [382, 257] on button "Backspace" at bounding box center [391, 262] width 51 height 13
click at [377, 259] on button "Backspace" at bounding box center [391, 262] width 51 height 13
click at [183, 227] on div "x y ⬚ 2 ⬚ n 7 8 9 + – ( ) √ 4 5 6 × ÷ , ⬚ < > 1 2 3 f(x) abc αβγ | a | 0 . =" at bounding box center [292, 245] width 249 height 78
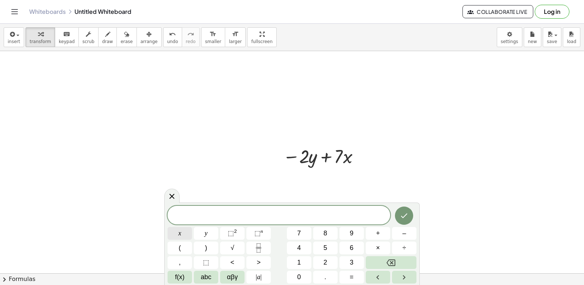
click at [184, 235] on button "x" at bounding box center [180, 233] width 24 height 13
click at [352, 275] on span "=" at bounding box center [352, 277] width 4 height 10
click at [398, 234] on button "–" at bounding box center [404, 233] width 24 height 13
click at [341, 255] on div "x = − ​ x y ⬚ 2 ⬚ n 7 8 9 + – ( ) √ 4 5 6 × ÷ , ⬚ < > 1 2 3 f(x) abc αβγ | a | …" at bounding box center [292, 244] width 249 height 77
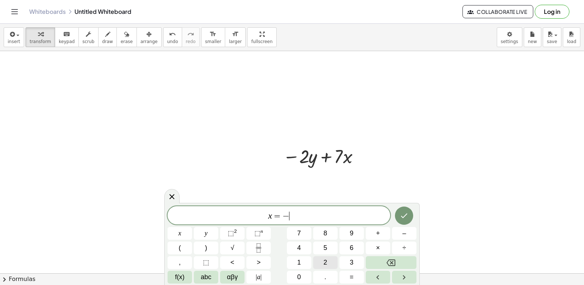
click at [331, 259] on button "2" at bounding box center [325, 262] width 24 height 13
click at [406, 213] on icon "Done" at bounding box center [404, 215] width 9 height 9
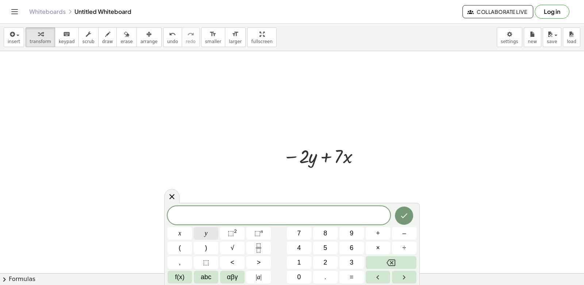
click at [211, 233] on button "y" at bounding box center [206, 233] width 24 height 13
click at [354, 275] on button "=" at bounding box center [352, 277] width 24 height 13
click at [356, 243] on button "6" at bounding box center [352, 248] width 24 height 13
click at [409, 217] on button "Done" at bounding box center [404, 216] width 18 height 18
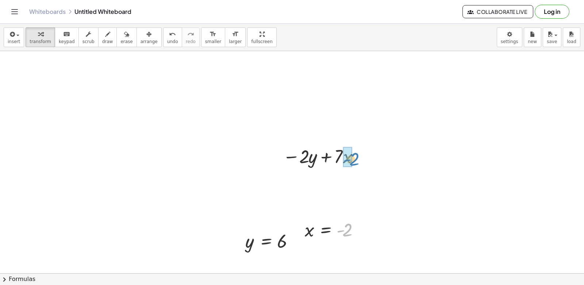
drag, startPoint x: 347, startPoint y: 228, endPoint x: 354, endPoint y: 157, distance: 71.2
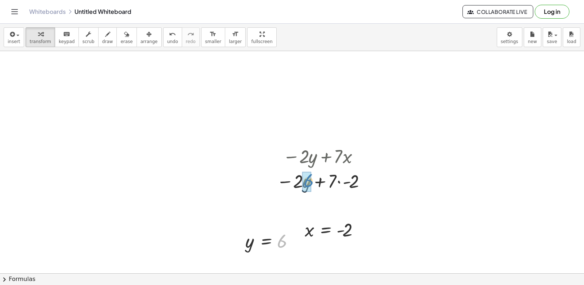
drag, startPoint x: 282, startPoint y: 238, endPoint x: 308, endPoint y: 177, distance: 65.9
click at [302, 177] on div at bounding box center [322, 180] width 104 height 25
click at [322, 182] on div at bounding box center [322, 180] width 99 height 25
click at [337, 180] on div at bounding box center [322, 180] width 99 height 25
click at [338, 181] on div at bounding box center [322, 180] width 99 height 25
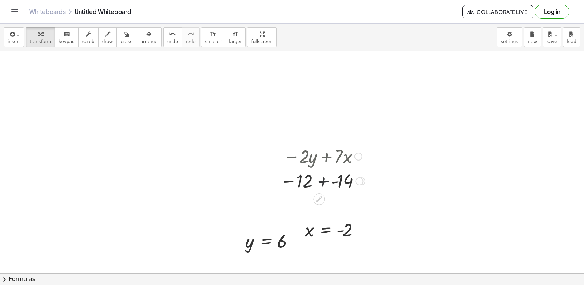
click at [323, 178] on div at bounding box center [322, 181] width 92 height 24
click at [327, 178] on div at bounding box center [322, 181] width 86 height 24
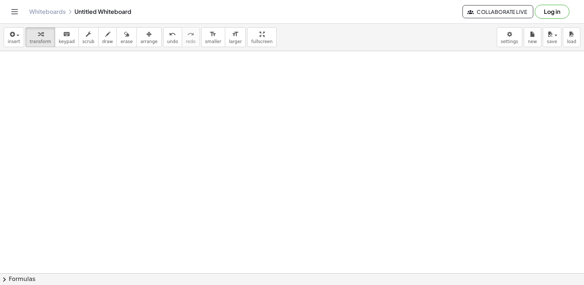
scroll to position [4009, 0]
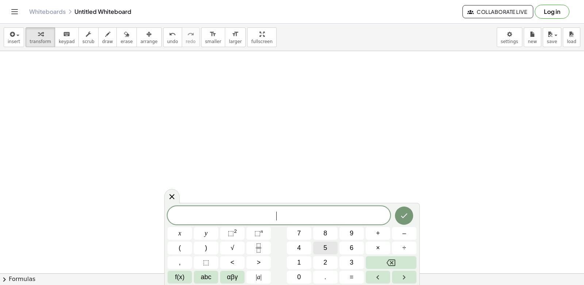
click at [320, 247] on button "5" at bounding box center [325, 248] width 24 height 13
click at [204, 232] on button "y" at bounding box center [206, 233] width 24 height 13
click at [378, 236] on button "+" at bounding box center [378, 233] width 24 height 13
click at [218, 230] on div "5 y + ​ x y ⬚ 2 ⬚ n 7 8 9 + – ( ) √ 4 5 6 × ÷ , ⬚ < > 1 2 3 f(x) abc αβγ | a | …" at bounding box center [292, 244] width 249 height 77
click at [183, 233] on button "x" at bounding box center [180, 233] width 24 height 13
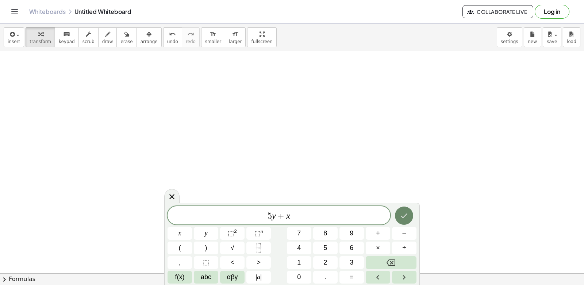
click at [398, 228] on div "5 y + x ​ x y ⬚ 2 ⬚ n 7 8 9 + – ( ) √ 4 5 6 × ÷ , ⬚ < > 1 2 3 f(x) abc αβγ | a …" at bounding box center [292, 244] width 249 height 77
click at [400, 210] on button "Done" at bounding box center [404, 216] width 18 height 18
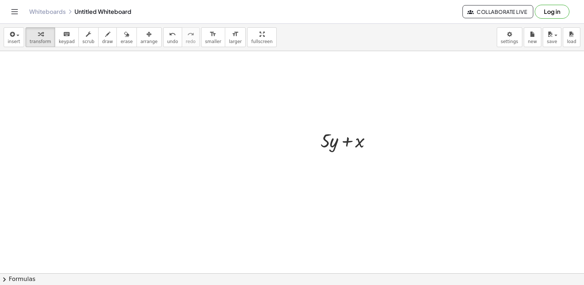
scroll to position [4119, 0]
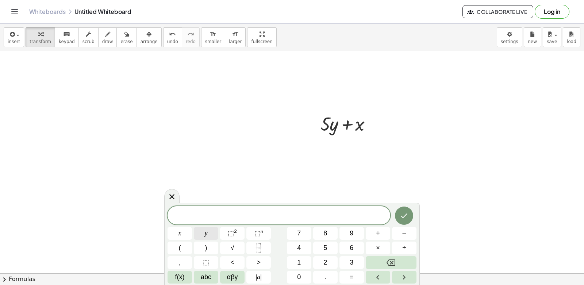
click at [202, 240] on button "y" at bounding box center [206, 233] width 24 height 13
click at [346, 278] on button "=" at bounding box center [352, 277] width 24 height 13
click at [404, 231] on span "–" at bounding box center [404, 234] width 4 height 10
click at [353, 260] on span "3" at bounding box center [352, 263] width 4 height 10
click at [411, 212] on button "Done" at bounding box center [404, 216] width 18 height 18
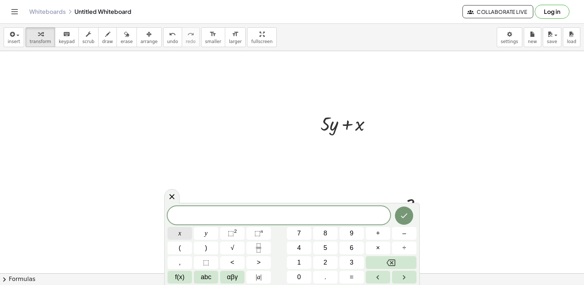
click at [177, 232] on button "x" at bounding box center [180, 233] width 24 height 13
click at [346, 274] on button "=" at bounding box center [352, 277] width 24 height 13
click at [305, 233] on button "7" at bounding box center [299, 233] width 24 height 13
click at [402, 211] on button "Done" at bounding box center [404, 216] width 18 height 18
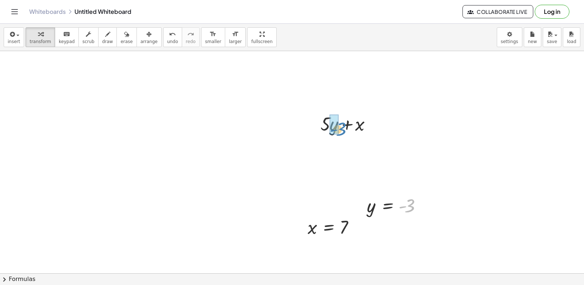
drag, startPoint x: 408, startPoint y: 204, endPoint x: 339, endPoint y: 127, distance: 103.2
drag, startPoint x: 342, startPoint y: 221, endPoint x: 364, endPoint y: 146, distance: 78.1
click at [324, 147] on div at bounding box center [349, 148] width 76 height 25
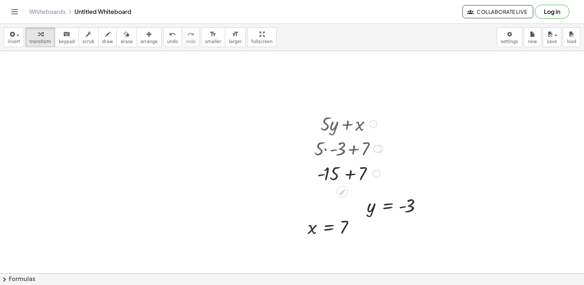
click at [349, 173] on div at bounding box center [349, 173] width 76 height 25
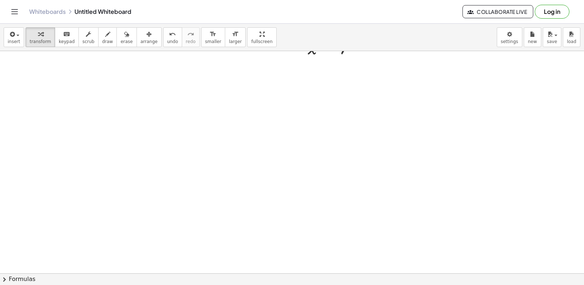
scroll to position [4305, 0]
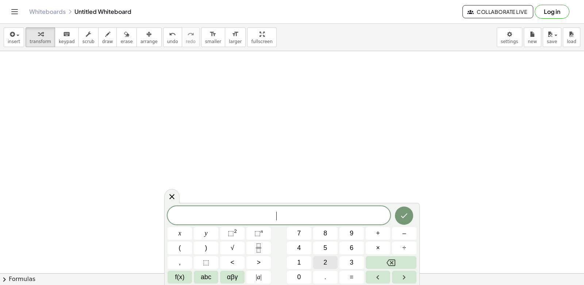
click at [324, 258] on span "2" at bounding box center [326, 263] width 4 height 10
click at [183, 236] on button "x" at bounding box center [180, 233] width 24 height 13
click at [379, 231] on span "+" at bounding box center [378, 234] width 4 height 10
click at [209, 233] on button "y" at bounding box center [206, 233] width 24 height 13
click at [350, 274] on button "=" at bounding box center [352, 277] width 24 height 13
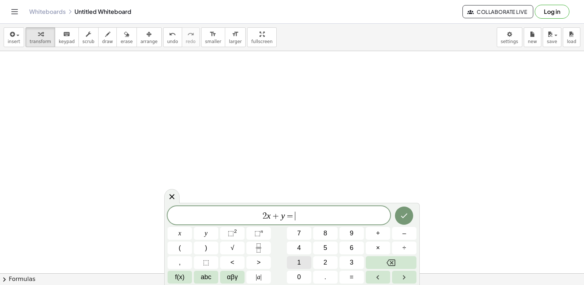
click at [299, 259] on span "1" at bounding box center [299, 263] width 4 height 10
click at [297, 248] on button "4" at bounding box center [299, 248] width 24 height 13
click at [408, 211] on icon "Done" at bounding box center [404, 215] width 9 height 9
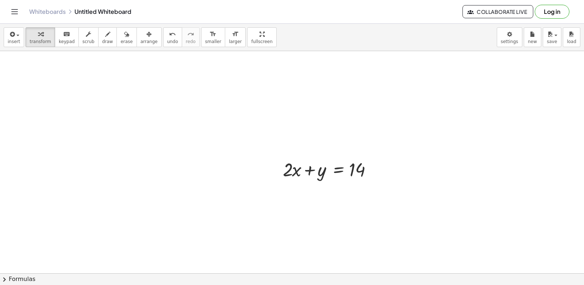
scroll to position [4378, 0]
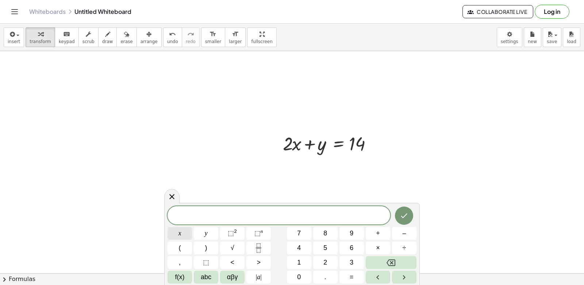
click at [188, 230] on button "x" at bounding box center [180, 233] width 24 height 13
click at [402, 230] on button "–" at bounding box center [404, 233] width 24 height 13
click at [210, 237] on button "y" at bounding box center [206, 233] width 24 height 13
click at [354, 279] on span "=" at bounding box center [352, 277] width 4 height 10
click at [299, 244] on span "4" at bounding box center [299, 248] width 4 height 10
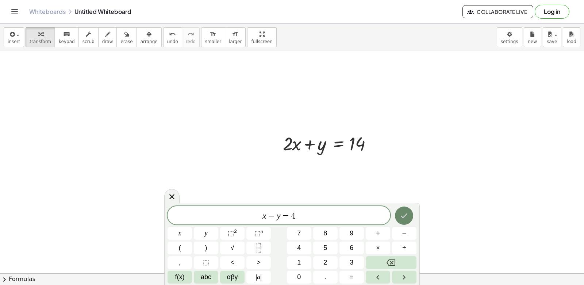
click at [404, 217] on icon "Done" at bounding box center [404, 215] width 9 height 9
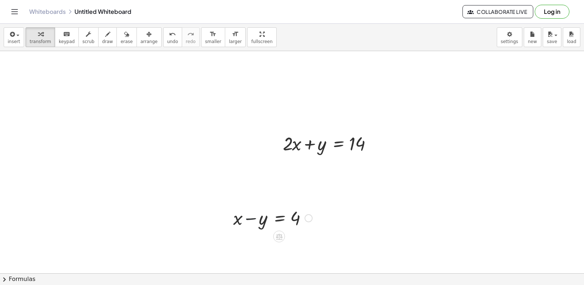
drag, startPoint x: 249, startPoint y: 217, endPoint x: 182, endPoint y: 158, distance: 89.3
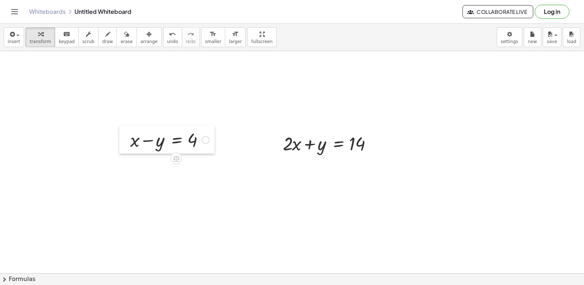
drag, startPoint x: 230, startPoint y: 223, endPoint x: 127, endPoint y: 145, distance: 129.3
click at [127, 145] on div at bounding box center [124, 139] width 11 height 28
drag, startPoint x: 134, startPoint y: 33, endPoint x: 134, endPoint y: 47, distance: 14.6
click at [134, 47] on div "insert select one: Math Expression Function Text Youtube Video Graphing Geometr…" at bounding box center [292, 37] width 584 height 27
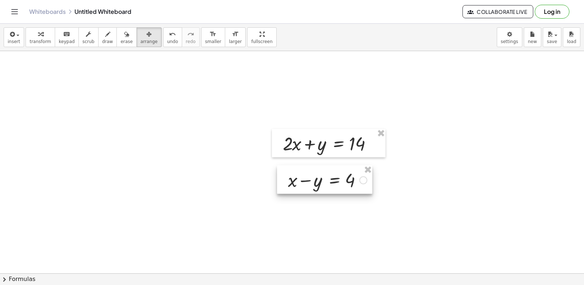
drag, startPoint x: 134, startPoint y: 47, endPoint x: 284, endPoint y: 189, distance: 206.4
click at [284, 189] on div at bounding box center [324, 179] width 95 height 28
click at [40, 36] on button "transform" at bounding box center [41, 37] width 30 height 20
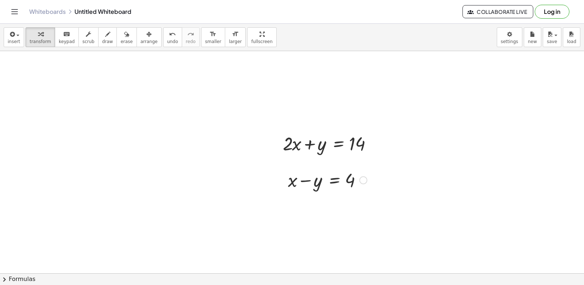
drag, startPoint x: 98, startPoint y: 31, endPoint x: 222, endPoint y: 253, distance: 254.5
click at [105, 36] on icon "button" at bounding box center [107, 34] width 5 height 9
drag, startPoint x: 251, startPoint y: 202, endPoint x: 415, endPoint y: 198, distance: 164.4
click at [39, 42] on span "transform" at bounding box center [41, 41] width 22 height 5
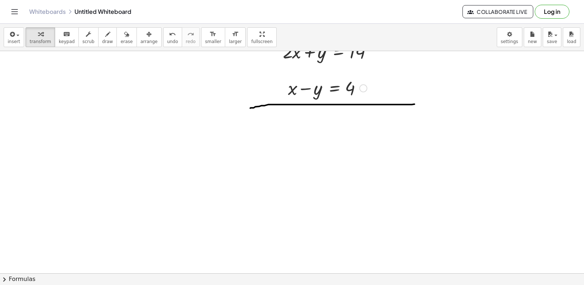
scroll to position [4487, 0]
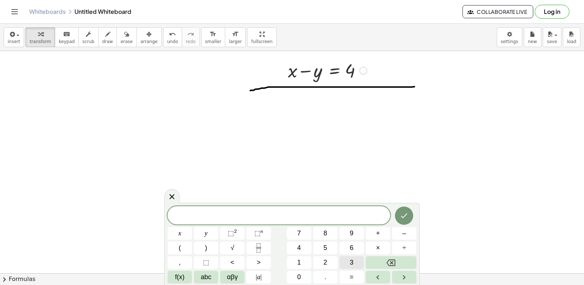
click at [362, 263] on button "3" at bounding box center [352, 262] width 24 height 13
click at [194, 232] on div "3 ​ x y ⬚ 2 ⬚ n 7 8 9 + – ( ) √ 4 5 6 × ÷ , ⬚ < > 1 2 3 f(x) abc αβγ | a | 0 . =" at bounding box center [292, 244] width 249 height 77
click at [180, 233] on span "x" at bounding box center [180, 234] width 3 height 10
click at [345, 282] on button "=" at bounding box center [352, 277] width 24 height 13
click at [301, 259] on span "1" at bounding box center [299, 263] width 4 height 10
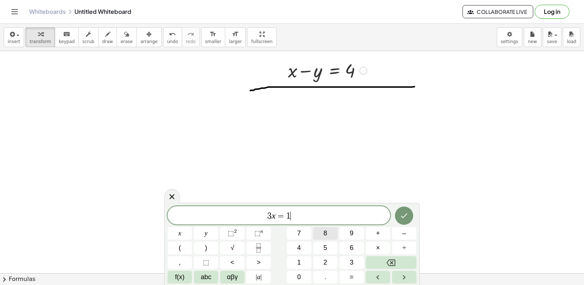
click at [326, 230] on span "8" at bounding box center [326, 234] width 4 height 10
click at [407, 213] on icon "Done" at bounding box center [404, 215] width 9 height 9
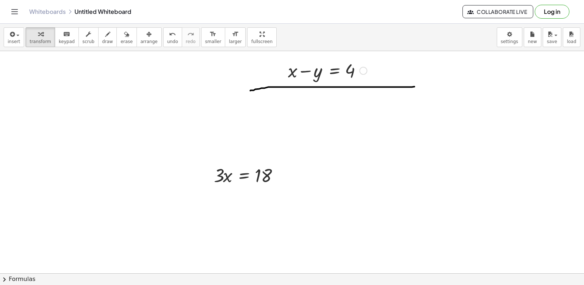
scroll to position [4524, 0]
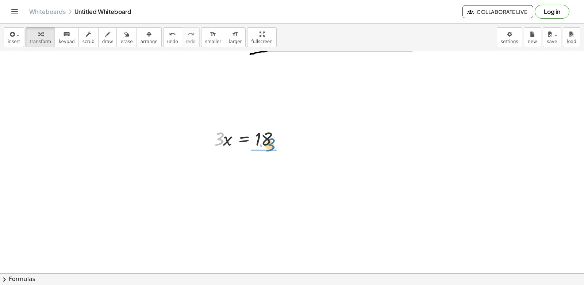
drag, startPoint x: 217, startPoint y: 138, endPoint x: 268, endPoint y: 144, distance: 52.2
click at [268, 144] on div at bounding box center [249, 138] width 79 height 25
drag, startPoint x: 268, startPoint y: 179, endPoint x: 264, endPoint y: 171, distance: 8.8
click at [264, 171] on div at bounding box center [250, 169] width 80 height 37
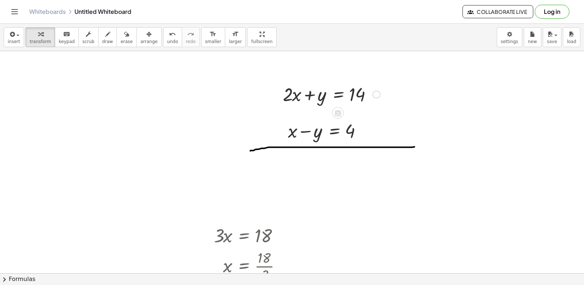
scroll to position [4414, 0]
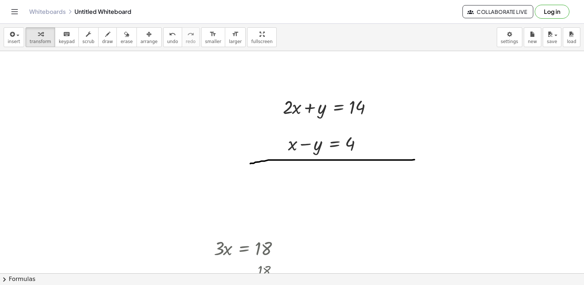
click at [141, 40] on span "arrange" at bounding box center [149, 41] width 17 height 5
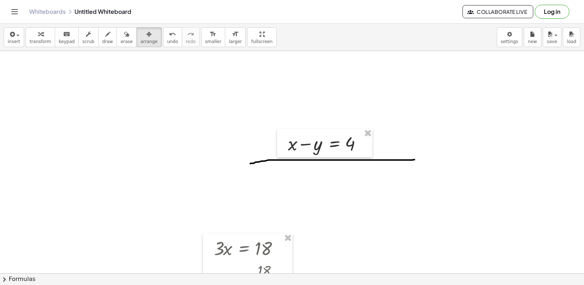
drag, startPoint x: 308, startPoint y: 296, endPoint x: 322, endPoint y: 288, distance: 16.2
drag, startPoint x: 322, startPoint y: 288, endPoint x: 268, endPoint y: 179, distance: 122.3
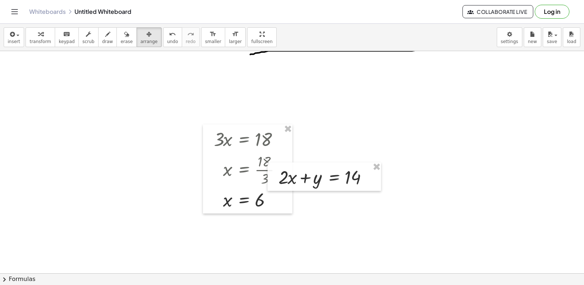
scroll to position [4524, 0]
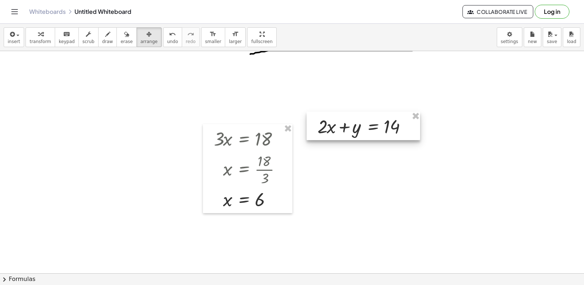
drag, startPoint x: 305, startPoint y: 182, endPoint x: 344, endPoint y: 132, distance: 63.8
click at [344, 132] on div at bounding box center [364, 126] width 114 height 28
click at [42, 33] on div "button" at bounding box center [41, 34] width 22 height 9
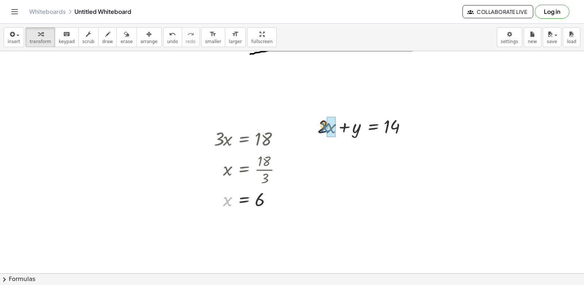
drag, startPoint x: 222, startPoint y: 202, endPoint x: 320, endPoint y: 128, distance: 122.5
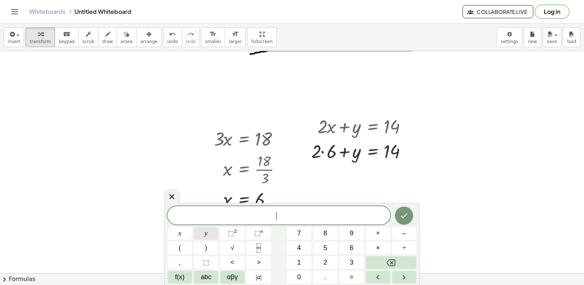
click at [205, 227] on button "y" at bounding box center [206, 233] width 24 height 13
click at [355, 281] on button "=" at bounding box center [352, 277] width 24 height 13
click at [325, 260] on span "2" at bounding box center [326, 263] width 4 height 10
click at [403, 210] on button "Done" at bounding box center [404, 216] width 18 height 18
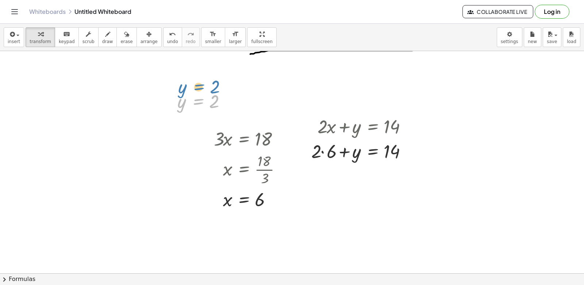
drag, startPoint x: 209, startPoint y: 99, endPoint x: 200, endPoint y: 76, distance: 24.6
drag, startPoint x: 213, startPoint y: 100, endPoint x: 354, endPoint y: 149, distance: 149.8
click at [321, 149] on div at bounding box center [363, 150] width 111 height 25
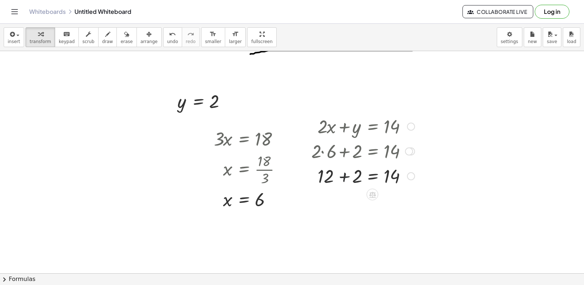
click at [343, 173] on div at bounding box center [363, 175] width 111 height 25
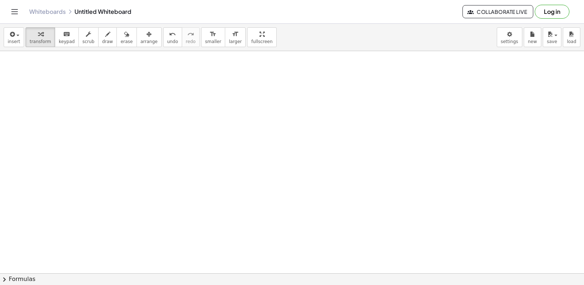
scroll to position [4743, 0]
drag, startPoint x: 313, startPoint y: 233, endPoint x: 305, endPoint y: 250, distance: 19.0
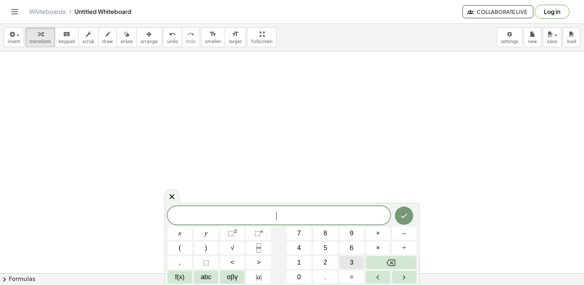
click at [363, 263] on button "3" at bounding box center [352, 262] width 24 height 13
click at [186, 230] on button "x" at bounding box center [180, 233] width 24 height 13
click at [367, 229] on button "+" at bounding box center [378, 233] width 24 height 13
click at [229, 248] on div "3 x + ​ x y ⬚ 2 ⬚ n 7 8 9 + – ( ) √ 4 5 6 × ÷ , ⬚ < > 1 2 3 f(x) abc αβγ | a | …" at bounding box center [292, 244] width 249 height 77
click at [205, 231] on span "y" at bounding box center [206, 234] width 3 height 10
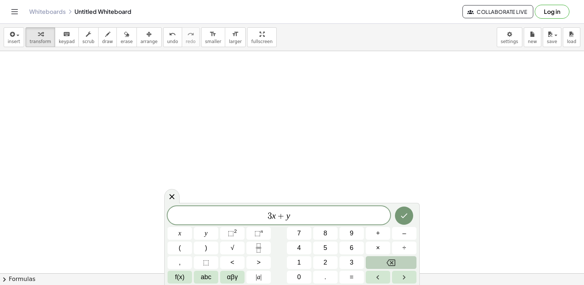
click at [388, 260] on icon "Backspace" at bounding box center [391, 263] width 9 height 9
click at [325, 244] on span "5" at bounding box center [326, 248] width 4 height 10
click at [213, 232] on button "y" at bounding box center [206, 233] width 24 height 13
click at [350, 275] on button "=" at bounding box center [352, 277] width 24 height 13
click at [335, 260] on button "2" at bounding box center [325, 262] width 24 height 13
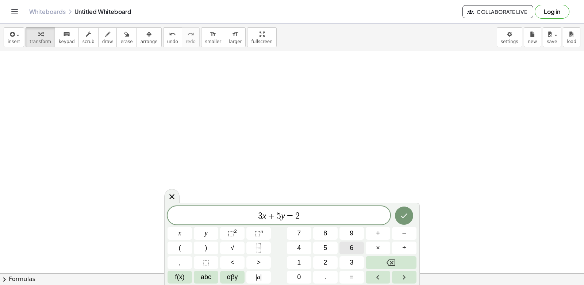
click at [355, 246] on button "6" at bounding box center [352, 248] width 24 height 13
click at [407, 217] on icon "Done" at bounding box center [404, 215] width 9 height 9
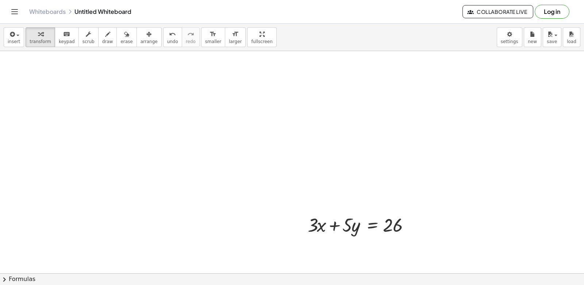
click at [146, 35] on icon "button" at bounding box center [148, 34] width 5 height 9
drag, startPoint x: 302, startPoint y: 197, endPoint x: 342, endPoint y: 226, distance: 50.0
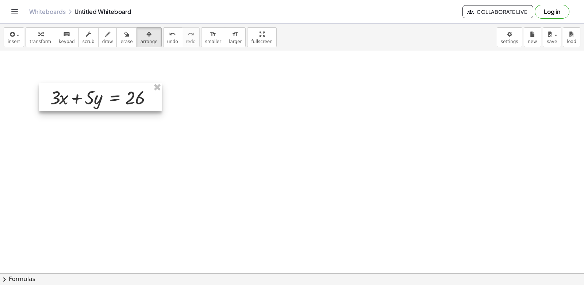
drag, startPoint x: 313, startPoint y: 218, endPoint x: 54, endPoint y: 91, distance: 288.0
click at [54, 91] on div at bounding box center [100, 97] width 123 height 28
drag, startPoint x: 43, startPoint y: 38, endPoint x: 438, endPoint y: 275, distance: 460.5
click at [42, 40] on button "transform" at bounding box center [41, 37] width 30 height 20
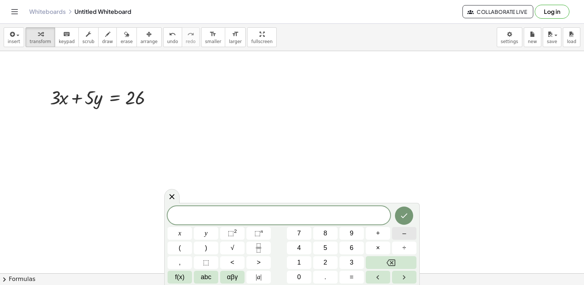
click at [390, 238] on div "​ x y ⬚ 2 ⬚ n 7 8 9 + – ( ) √ 4 5 6 × ÷ , ⬚ < > 1 2 3 f(x) abc αβγ | a | 0 . =" at bounding box center [292, 244] width 249 height 77
click at [352, 258] on span "3" at bounding box center [352, 263] width 4 height 10
click at [392, 257] on button "Backspace" at bounding box center [391, 262] width 51 height 13
click at [402, 227] on div "​ x y ⬚ 2 ⬚ n 7 8 9 + – ( ) √ 4 5 6 × ÷ , ⬚ < > 1 2 3 f(x) abc αβγ | a | 0 . =" at bounding box center [292, 244] width 249 height 77
click at [397, 234] on button "–" at bounding box center [404, 233] width 24 height 13
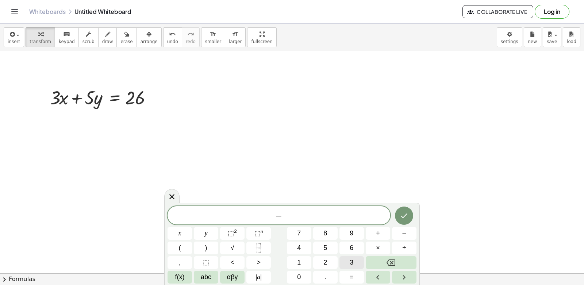
click at [346, 259] on button "3" at bounding box center [352, 262] width 24 height 13
click at [180, 232] on span "x" at bounding box center [180, 234] width 3 height 10
click at [380, 226] on div "− 3 x ​ x y ⬚ 2 ⬚ n 7 8 9 + – ( ) √ 4 5 6 × ÷ , ⬚ < > 1 2 3 f(x) abc αβγ | a | …" at bounding box center [292, 244] width 249 height 77
click at [366, 237] on button "+" at bounding box center [378, 233] width 24 height 13
click at [324, 260] on span "2" at bounding box center [326, 263] width 4 height 10
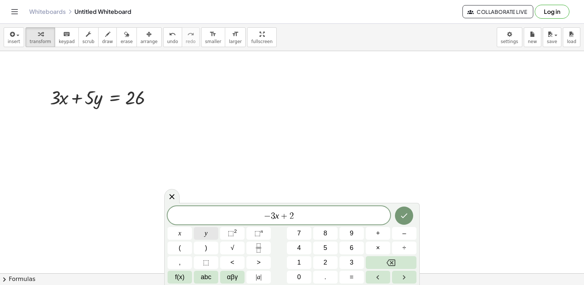
click at [205, 233] on span "y" at bounding box center [206, 234] width 3 height 10
click at [350, 274] on span "=" at bounding box center [352, 277] width 4 height 10
click at [317, 249] on button "5" at bounding box center [325, 248] width 24 height 13
click at [379, 262] on button "Backspace" at bounding box center [391, 262] width 51 height 13
click at [328, 266] on button "2" at bounding box center [325, 262] width 24 height 13
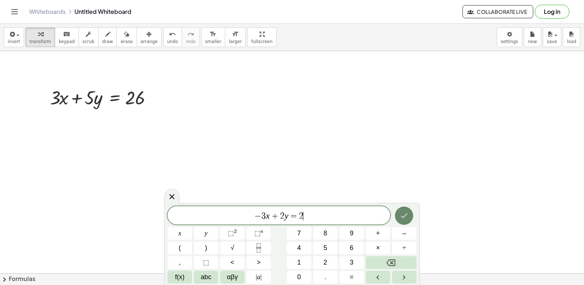
click at [406, 217] on icon "Done" at bounding box center [404, 215] width 9 height 9
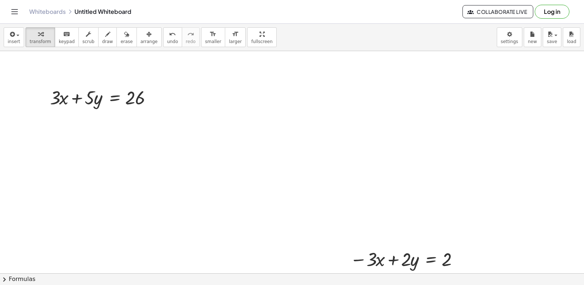
drag, startPoint x: 133, startPoint y: 31, endPoint x: 380, endPoint y: 196, distance: 296.3
click at [141, 34] on div "button" at bounding box center [149, 34] width 17 height 9
drag, startPoint x: 330, startPoint y: 249, endPoint x: 302, endPoint y: 251, distance: 27.8
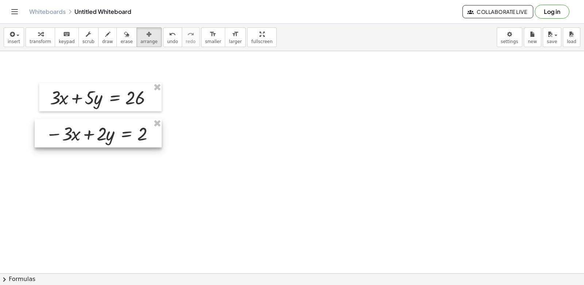
drag, startPoint x: 355, startPoint y: 251, endPoint x: 54, endPoint y: 121, distance: 328.5
click at [54, 121] on div at bounding box center [98, 133] width 127 height 28
click at [320, 50] on div "insert select one: Math Expression Function Text Youtube Video Graphing Geometr…" at bounding box center [292, 37] width 584 height 27
drag, startPoint x: 40, startPoint y: 38, endPoint x: 56, endPoint y: 46, distance: 17.6
click at [40, 37] on button "transform" at bounding box center [41, 37] width 30 height 20
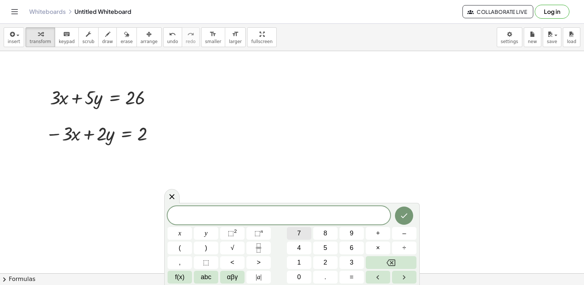
click at [297, 233] on button "7" at bounding box center [299, 233] width 24 height 13
click at [211, 234] on button "y" at bounding box center [206, 233] width 24 height 13
click at [354, 271] on div "7 y x y ⬚ 2 ⬚ n 7 8 9 + – ( ) √ 4 5 6 × ÷ , ⬚ < > 1 2 3 f(x) abc αβγ | a | 0 . =" at bounding box center [292, 244] width 249 height 77
click at [321, 251] on div "7 y x y ⬚ 2 ⬚ n 7 8 9 + – ( ) √ 4 5 6 × ÷ , ⬚ < > 1 2 3 f(x) abc αβγ | a | 0 . =" at bounding box center [292, 244] width 249 height 77
click at [361, 274] on button "=" at bounding box center [352, 277] width 24 height 13
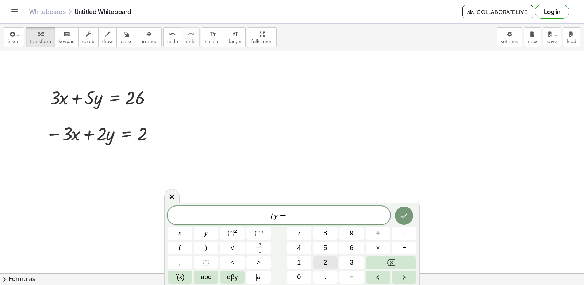
click at [324, 263] on span "2" at bounding box center [326, 263] width 4 height 10
click at [326, 234] on span "8" at bounding box center [326, 234] width 4 height 10
click at [402, 220] on icon "Done" at bounding box center [404, 215] width 9 height 9
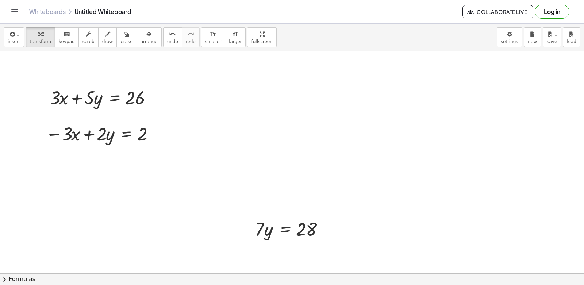
click at [146, 35] on icon "button" at bounding box center [148, 34] width 5 height 9
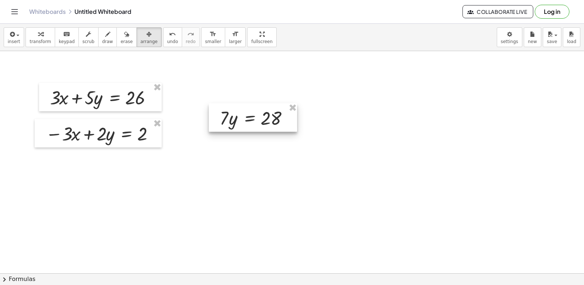
drag, startPoint x: 264, startPoint y: 221, endPoint x: 228, endPoint y: 110, distance: 116.2
click at [228, 110] on div at bounding box center [253, 117] width 88 height 28
click at [31, 33] on div "button" at bounding box center [41, 34] width 22 height 9
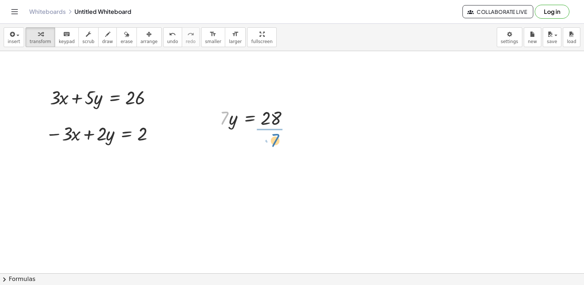
drag, startPoint x: 226, startPoint y: 120, endPoint x: 277, endPoint y: 142, distance: 55.9
drag, startPoint x: 270, startPoint y: 155, endPoint x: 270, endPoint y: 149, distance: 5.8
click at [270, 149] on div at bounding box center [256, 148] width 80 height 37
drag, startPoint x: 272, startPoint y: 156, endPoint x: 272, endPoint y: 147, distance: 8.8
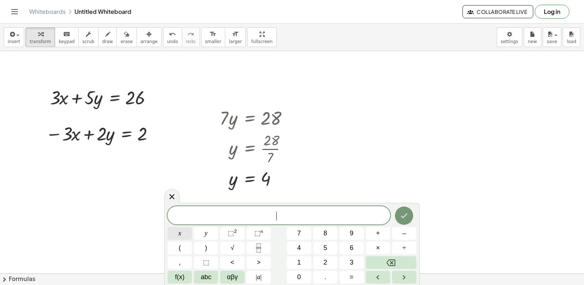
click at [192, 226] on div "​ x y ⬚ 2 ⬚ n 7 8 9 + – ( ) √ 4 5 6 × ÷ , ⬚ < > 1 2 3 f(x) abc αβγ | a | 0 . =" at bounding box center [292, 244] width 249 height 77
click at [179, 231] on span "x" at bounding box center [180, 234] width 3 height 10
click at [348, 278] on button "=" at bounding box center [352, 277] width 24 height 13
click at [320, 255] on div "x = ​ x y ⬚ 2 ⬚ n 7 8 9 + – ( ) √ 4 5 6 × ÷ , ⬚ < > 1 2 3 f(x) abc αβγ | a | 0 …" at bounding box center [292, 244] width 249 height 77
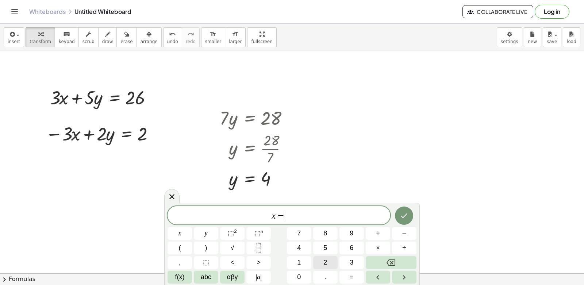
click at [328, 260] on button "2" at bounding box center [325, 262] width 24 height 13
click at [402, 215] on icon "Done" at bounding box center [404, 215] width 9 height 9
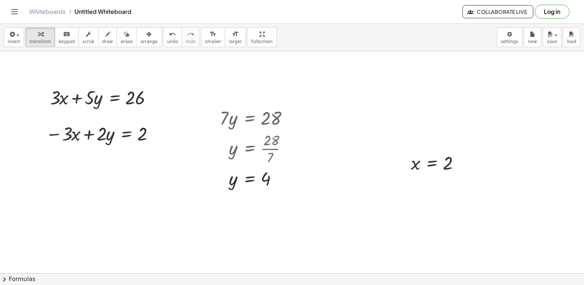
click at [146, 34] on icon "button" at bounding box center [148, 34] width 5 height 9
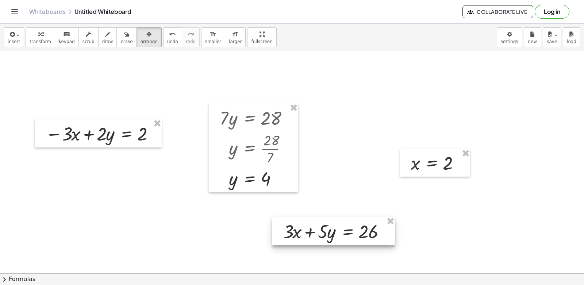
drag, startPoint x: 90, startPoint y: 96, endPoint x: 337, endPoint y: 192, distance: 265.4
click at [339, 217] on div at bounding box center [333, 231] width 123 height 28
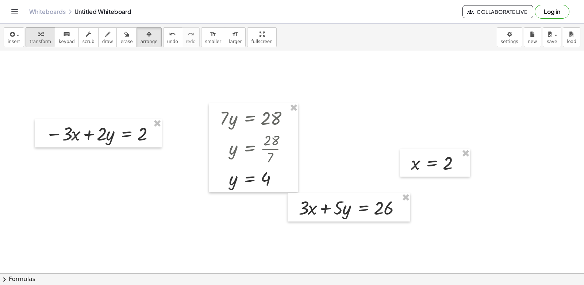
click at [37, 39] on span "transform" at bounding box center [41, 41] width 22 height 5
drag, startPoint x: 263, startPoint y: 175, endPoint x: 341, endPoint y: 210, distance: 86.0
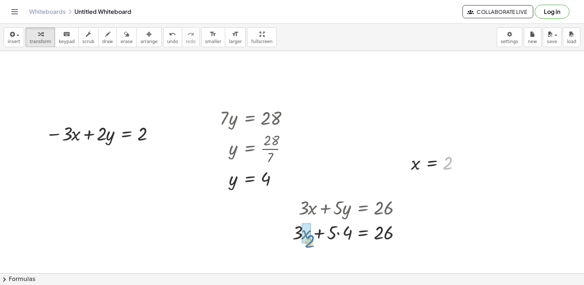
drag, startPoint x: 296, startPoint y: 242, endPoint x: 310, endPoint y: 233, distance: 17.0
drag, startPoint x: 319, startPoint y: 226, endPoint x: 482, endPoint y: 232, distance: 163.7
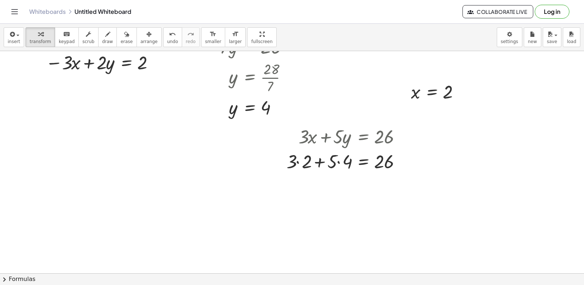
scroll to position [4816, 0]
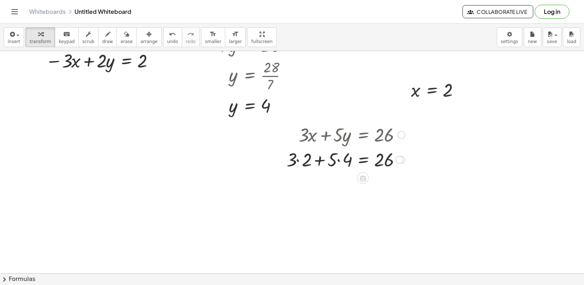
click at [298, 159] on div at bounding box center [346, 159] width 126 height 25
click at [339, 182] on div at bounding box center [346, 184] width 126 height 25
click at [325, 182] on div at bounding box center [346, 184] width 126 height 25
